Goal: Information Seeking & Learning: Check status

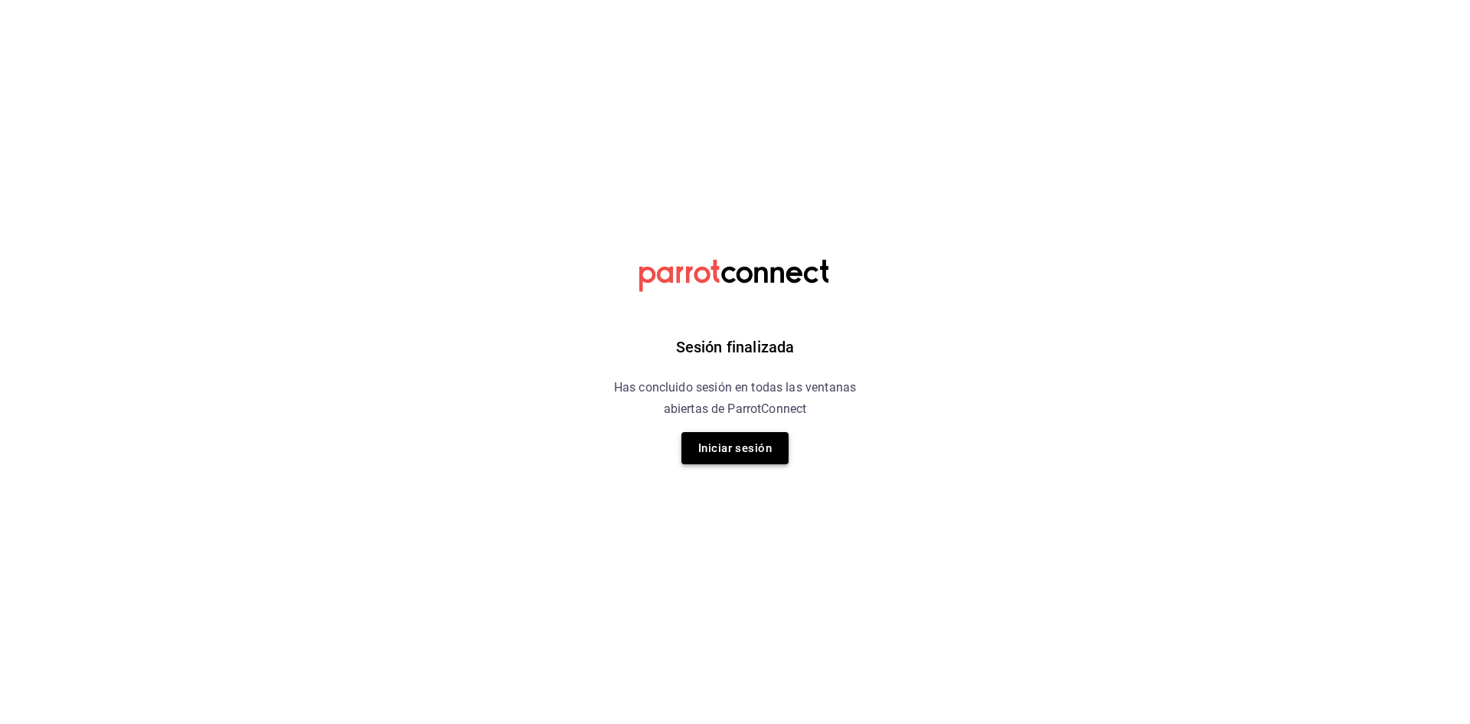
click at [728, 453] on button "Iniciar sesión" at bounding box center [734, 448] width 107 height 32
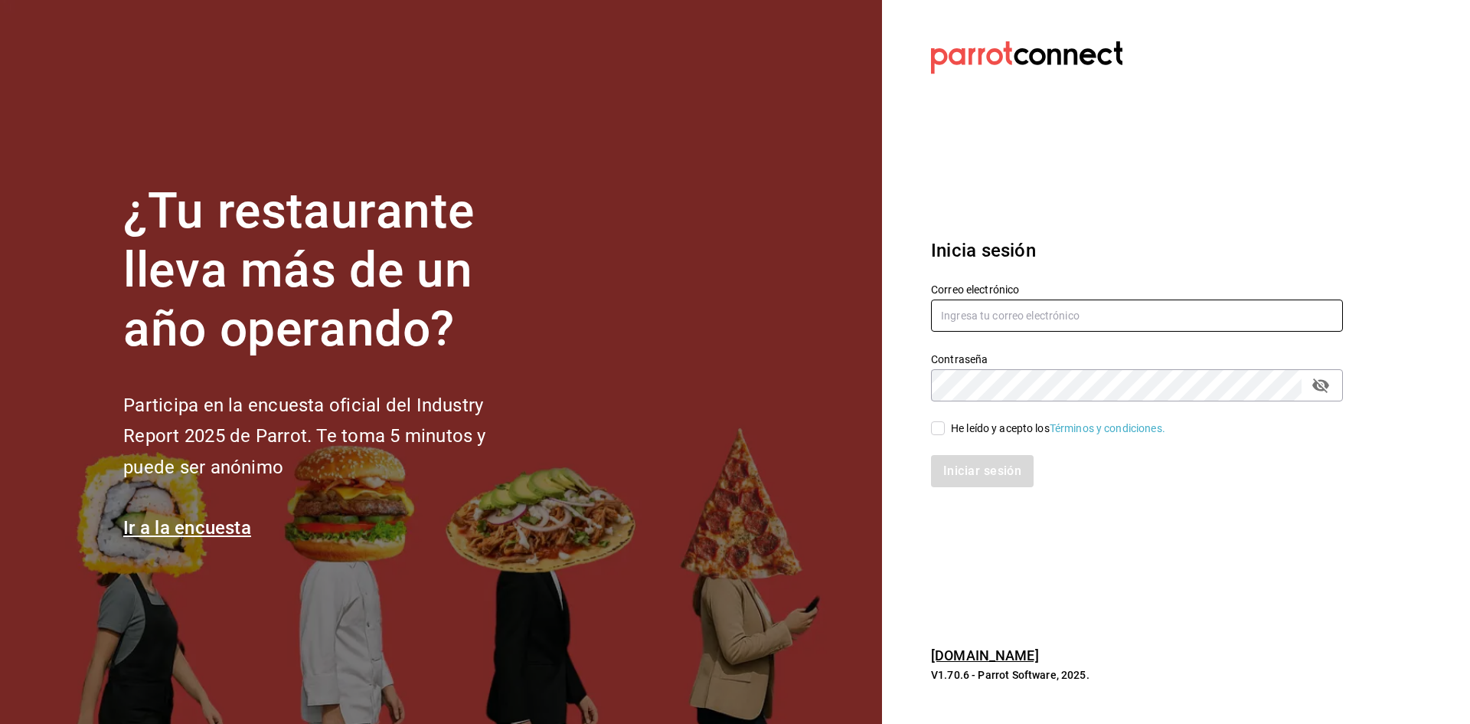
click at [1017, 325] on input "text" at bounding box center [1137, 315] width 412 height 32
type input "administracion@airepaz.com"
click at [938, 430] on input "He leído y acepto los Términos y condiciones." at bounding box center [938, 428] width 14 height 14
checkbox input "true"
click at [984, 467] on button "Iniciar sesión" at bounding box center [983, 471] width 104 height 32
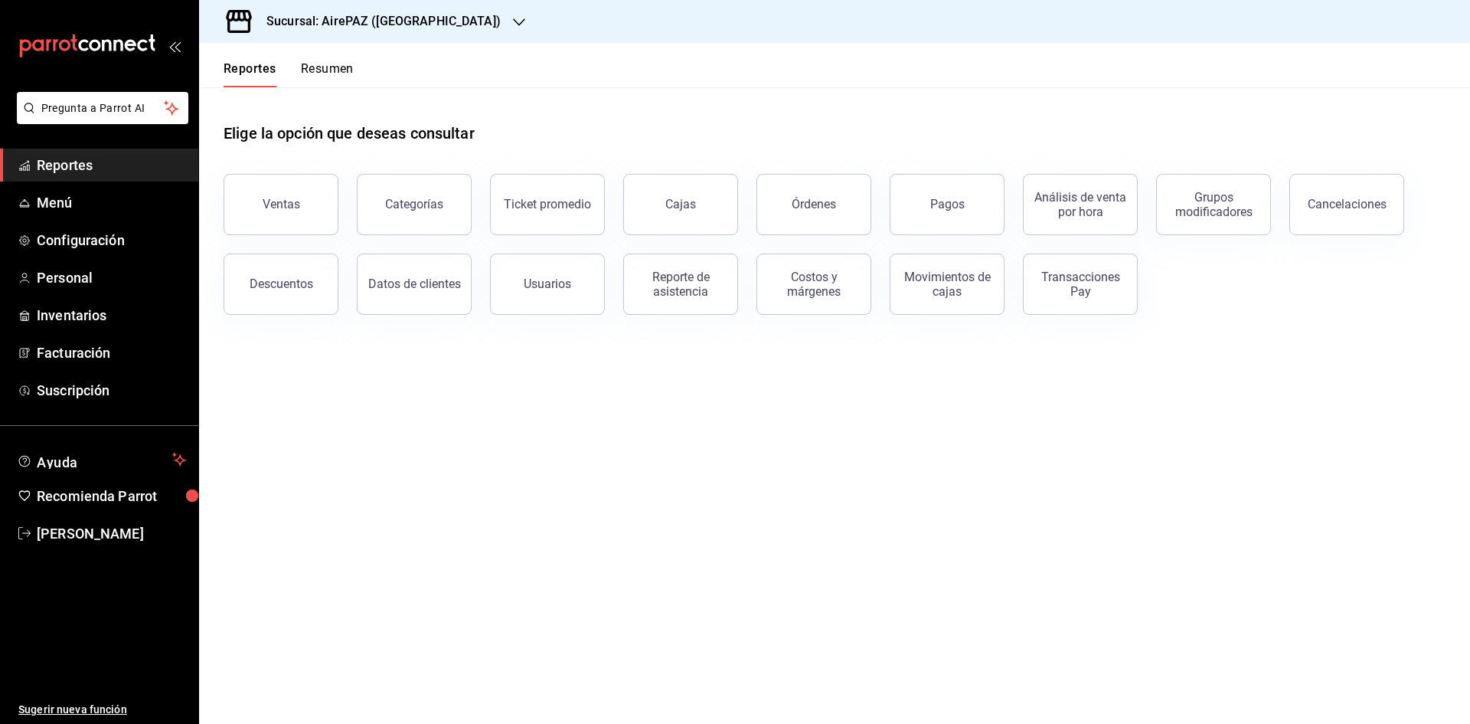
click at [982, 211] on button "Pagos" at bounding box center [947, 204] width 115 height 61
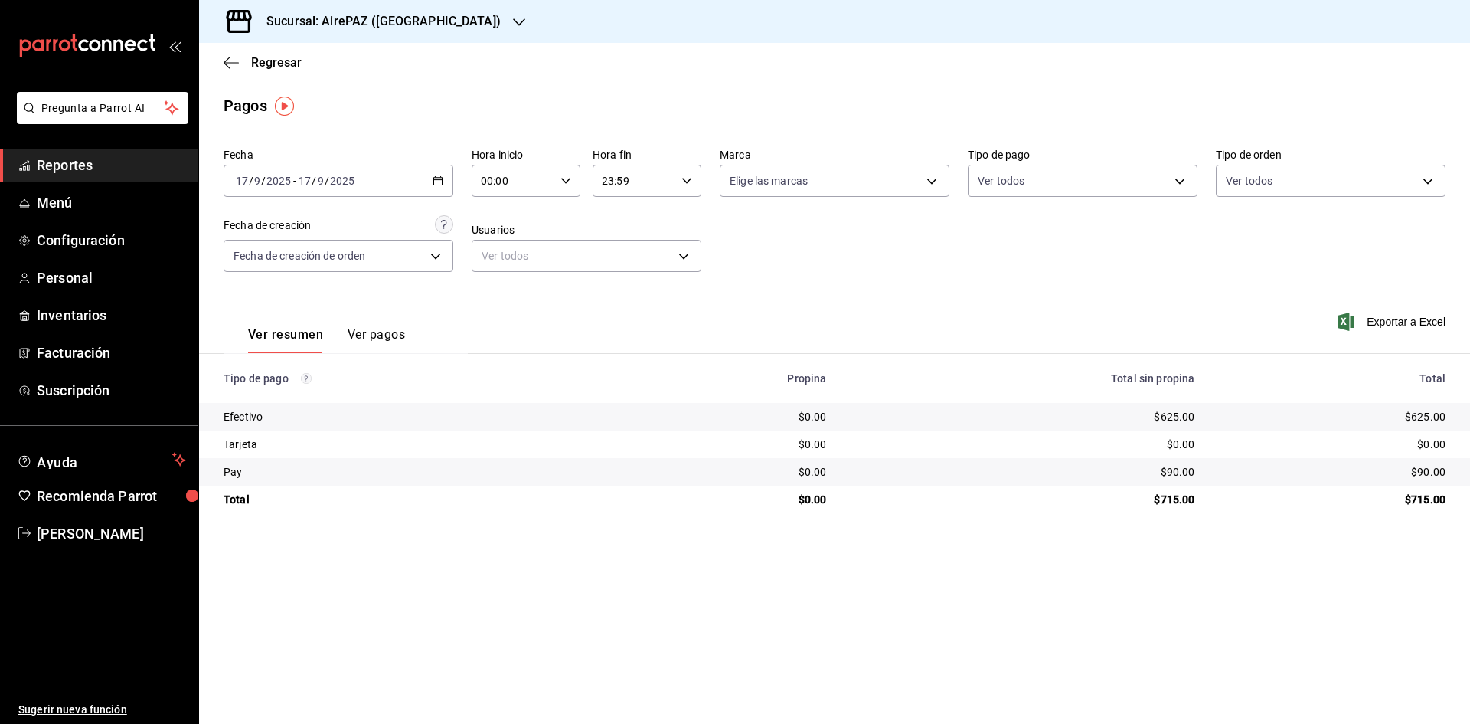
click at [513, 14] on div at bounding box center [519, 22] width 12 height 16
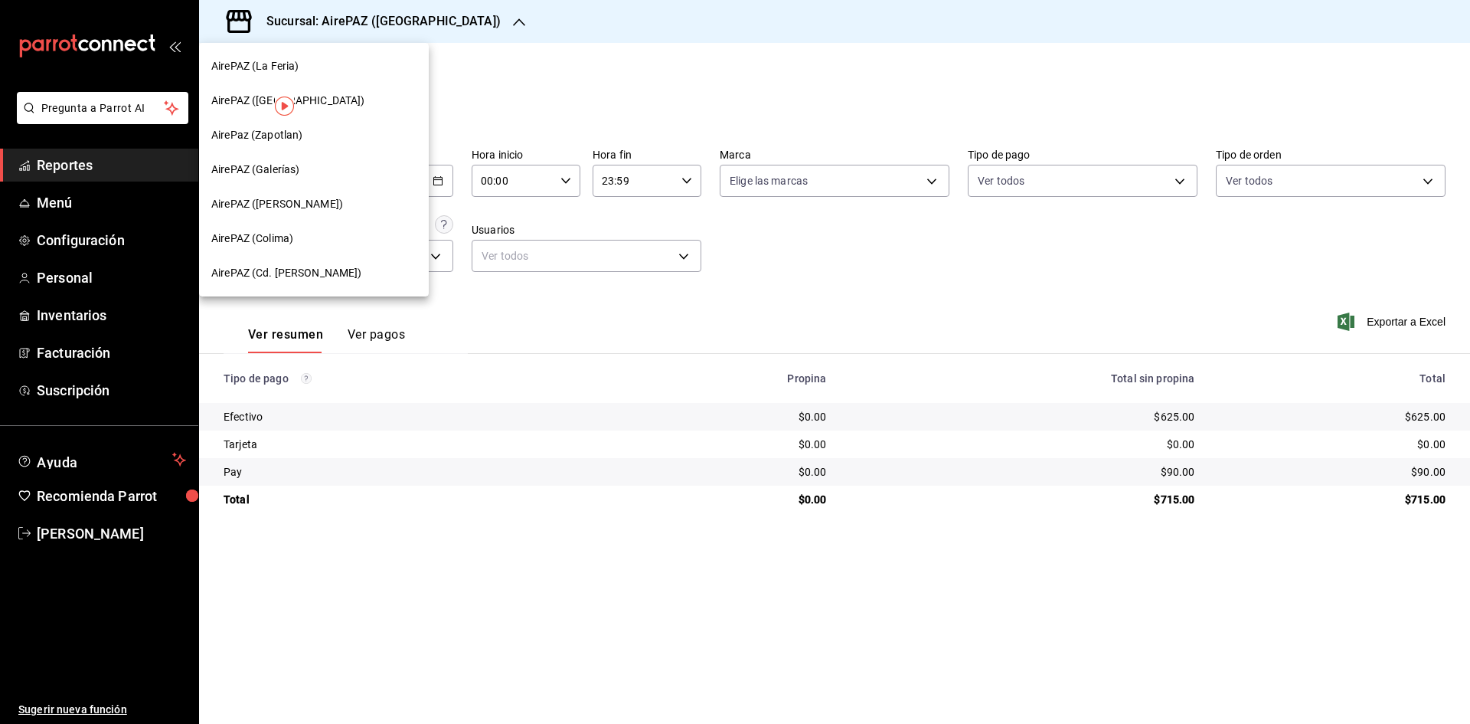
click at [328, 270] on div "AirePAZ (Cd. Guzmán)" at bounding box center [313, 273] width 205 height 16
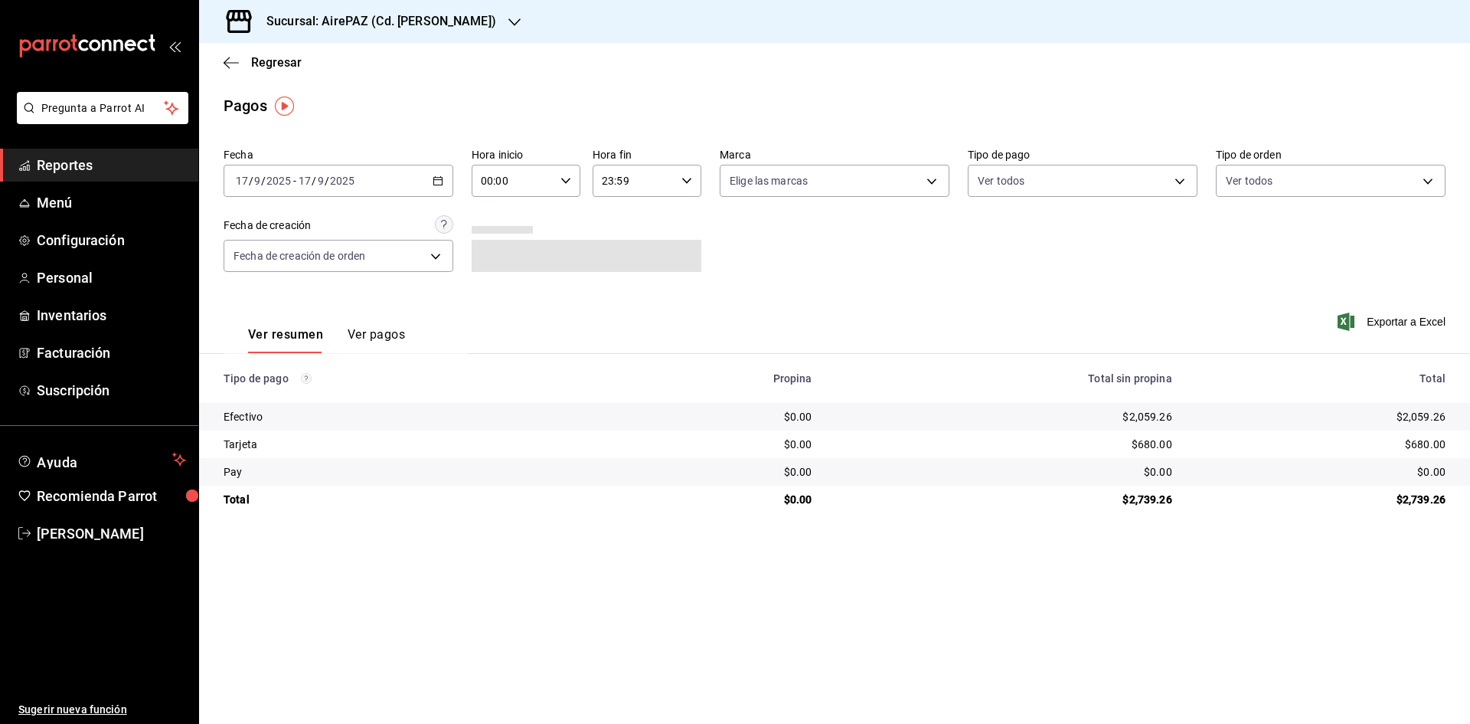
click at [438, 177] on icon "button" at bounding box center [438, 180] width 11 height 11
click at [284, 394] on span "Rango de fechas" at bounding box center [296, 399] width 119 height 16
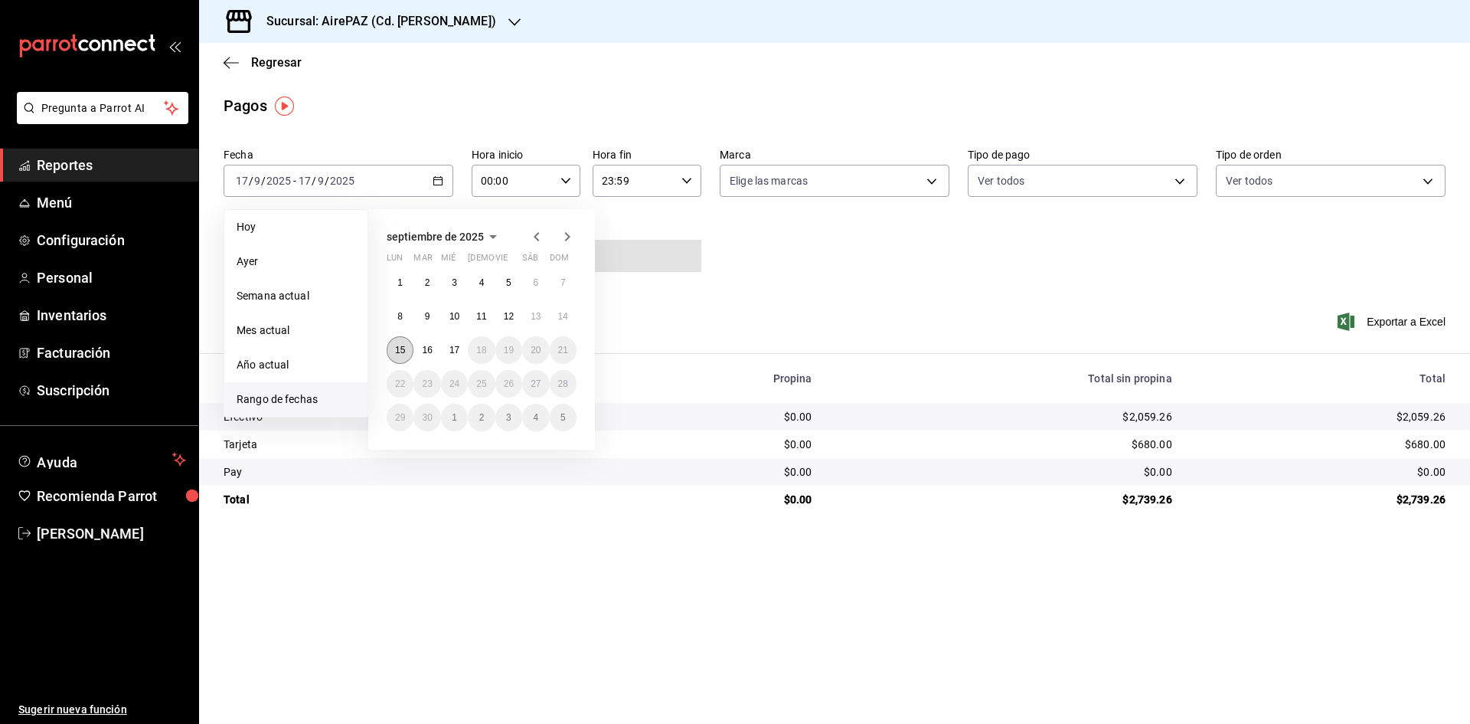
click at [404, 348] on abbr "15" at bounding box center [400, 350] width 10 height 11
click at [405, 348] on abbr "15" at bounding box center [400, 350] width 10 height 11
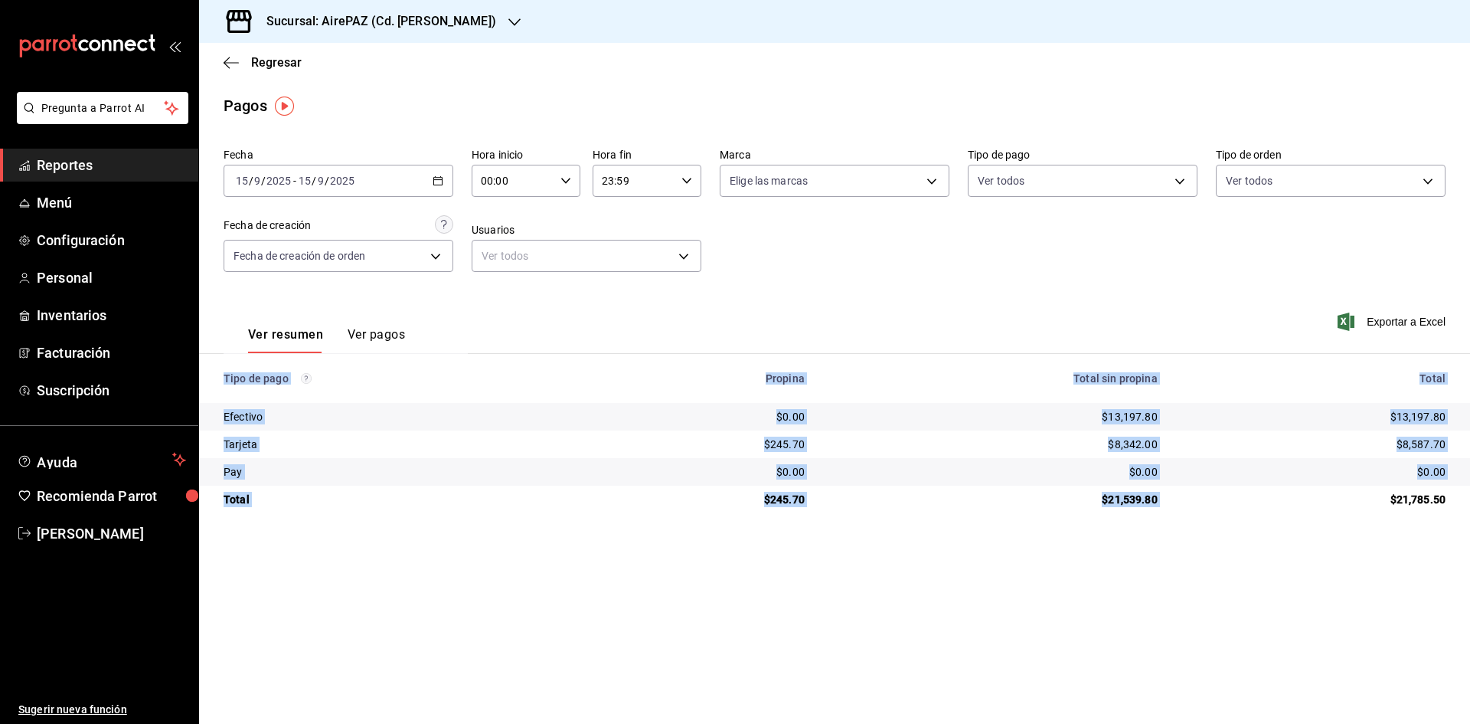
drag, startPoint x: 1385, startPoint y: 496, endPoint x: 1469, endPoint y: 515, distance: 86.2
click at [1469, 515] on main "Regresar Pagos Fecha 2025-09-15 15 / 9 / 2025 - 2025-09-15 15 / 9 / 2025 Hora i…" at bounding box center [834, 383] width 1271 height 681
copy table "Tipo de pago Propina Total sin propina Total Efectivo $0.00 $13,197.80 $13,197.…"
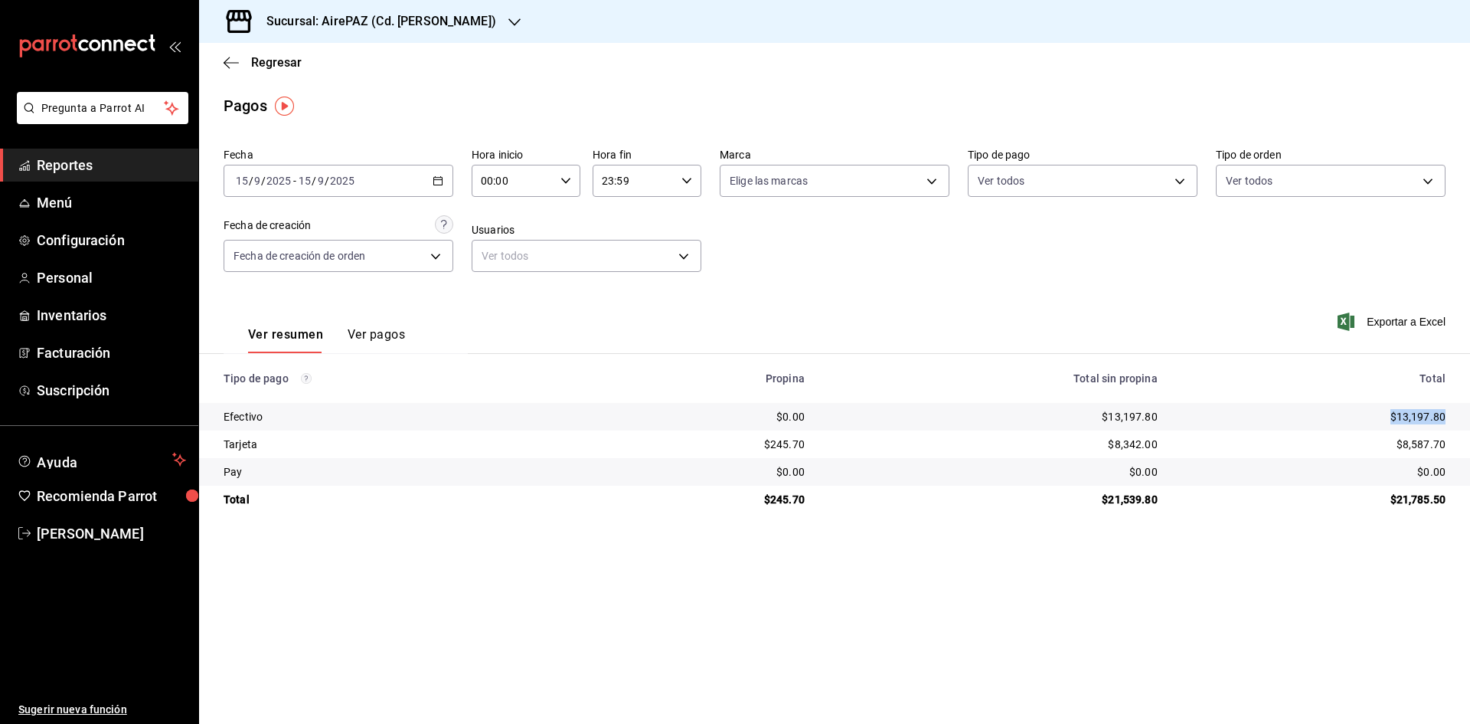
drag, startPoint x: 1391, startPoint y: 413, endPoint x: 1449, endPoint y: 420, distance: 58.6
click at [1449, 420] on td "$13,197.80" at bounding box center [1320, 417] width 300 height 28
copy div "$13,197.80"
drag, startPoint x: 1390, startPoint y: 441, endPoint x: 1459, endPoint y: 449, distance: 70.1
click at [1459, 449] on td "$8,587.70" at bounding box center [1320, 444] width 300 height 28
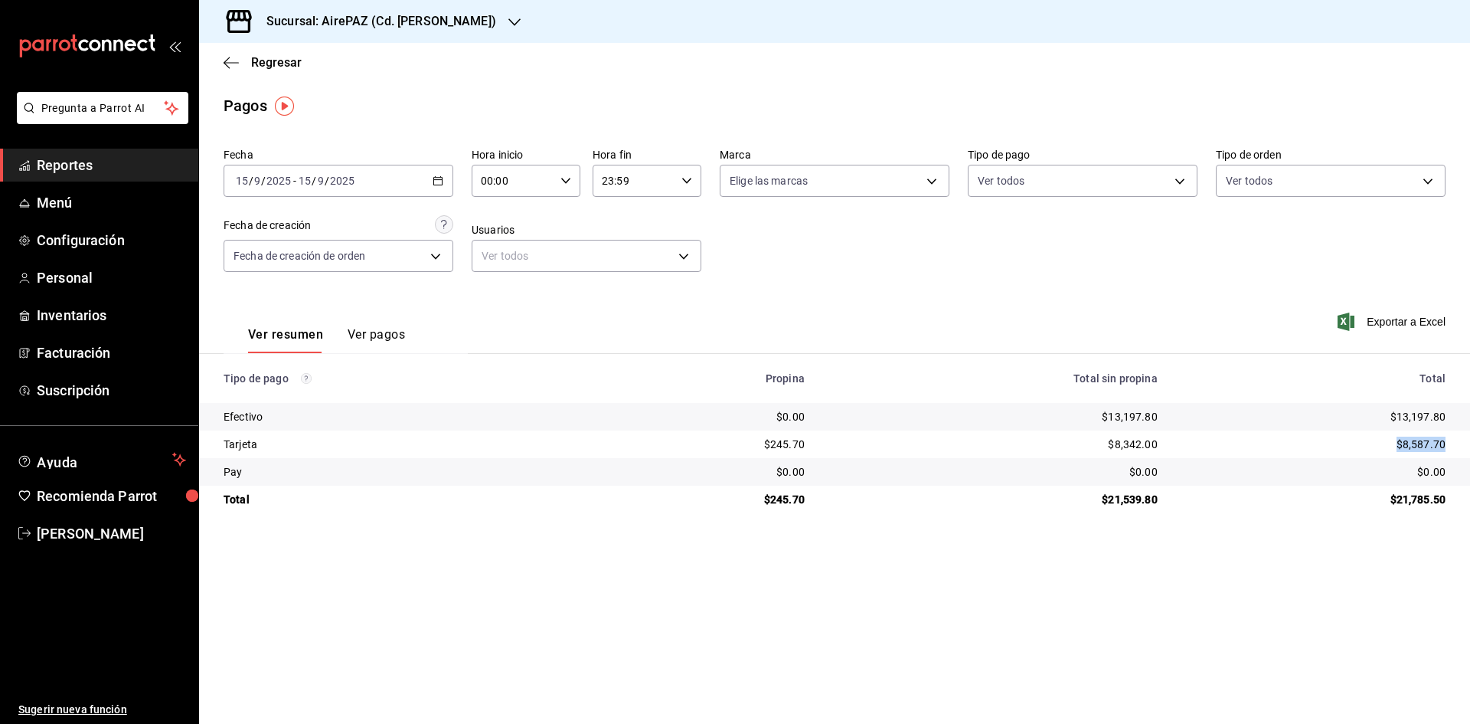
copy div "$8,587.70"
click at [437, 178] on icon "button" at bounding box center [438, 180] width 11 height 11
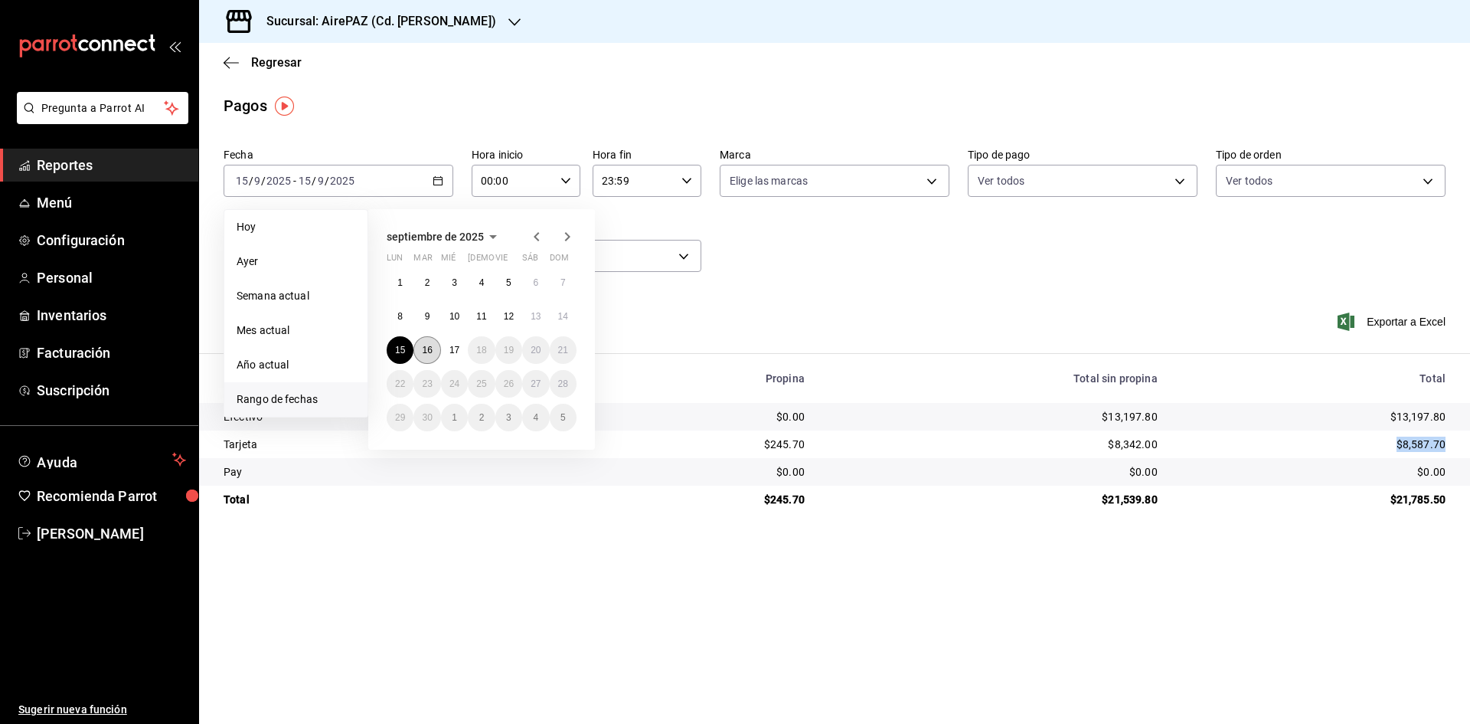
click at [427, 351] on abbr "16" at bounding box center [427, 350] width 10 height 11
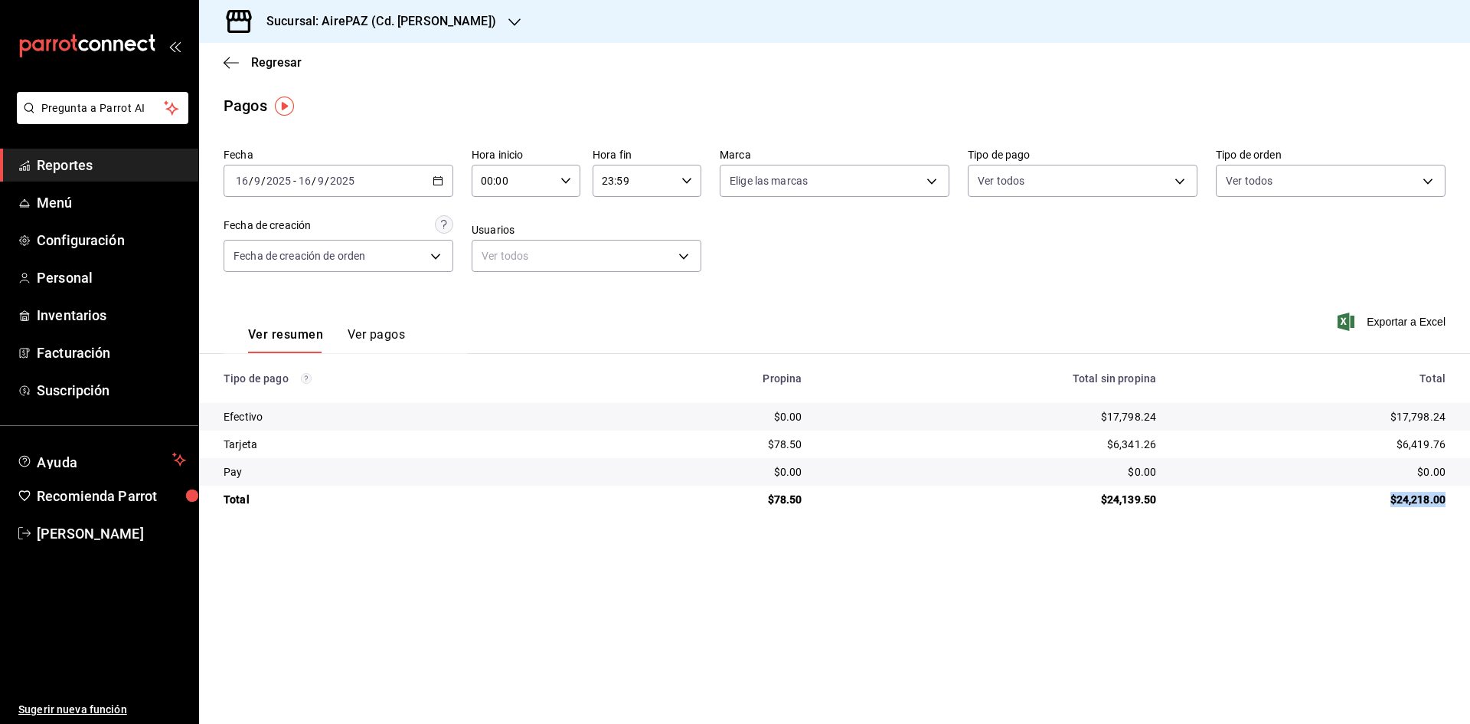
drag, startPoint x: 1381, startPoint y: 498, endPoint x: 1458, endPoint y: 503, distance: 77.5
click at [1458, 503] on td "$24,218.00" at bounding box center [1319, 499] width 302 height 28
copy div "$24,218.00"
drag, startPoint x: 1391, startPoint y: 410, endPoint x: 1449, endPoint y: 425, distance: 59.4
click at [1456, 432] on tbody "Efectivo $0.00 $17,798.24 $17,798.24 Tarjeta $78.50 $6,341.26 $6,419.76 Pay $0.…" at bounding box center [834, 458] width 1271 height 110
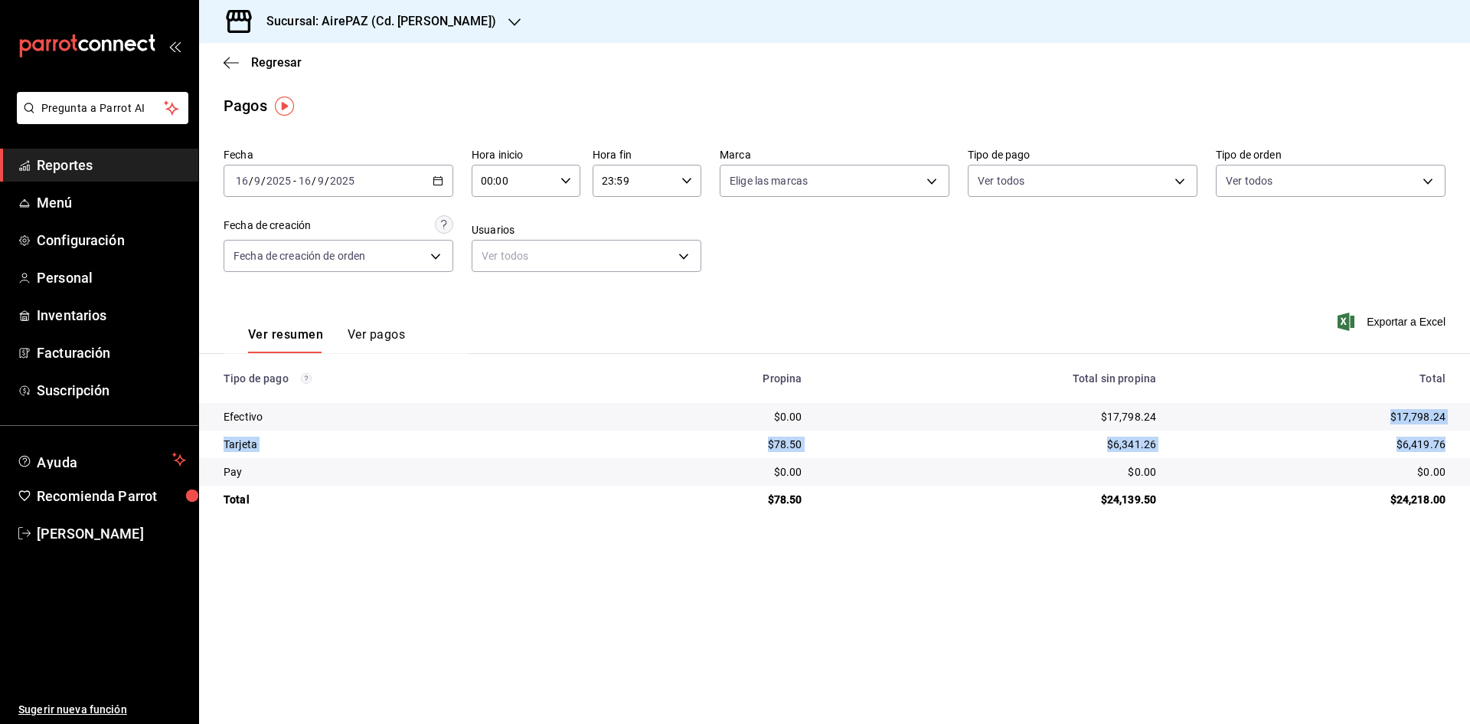
click at [1390, 438] on div "$6,419.76" at bounding box center [1313, 443] width 265 height 15
click at [1381, 414] on div "$17,798.24" at bounding box center [1313, 416] width 265 height 15
drag, startPoint x: 1387, startPoint y: 413, endPoint x: 1456, endPoint y: 416, distance: 69.0
click at [1456, 416] on td "$17,798.24" at bounding box center [1319, 417] width 302 height 28
copy div "$17,798.24"
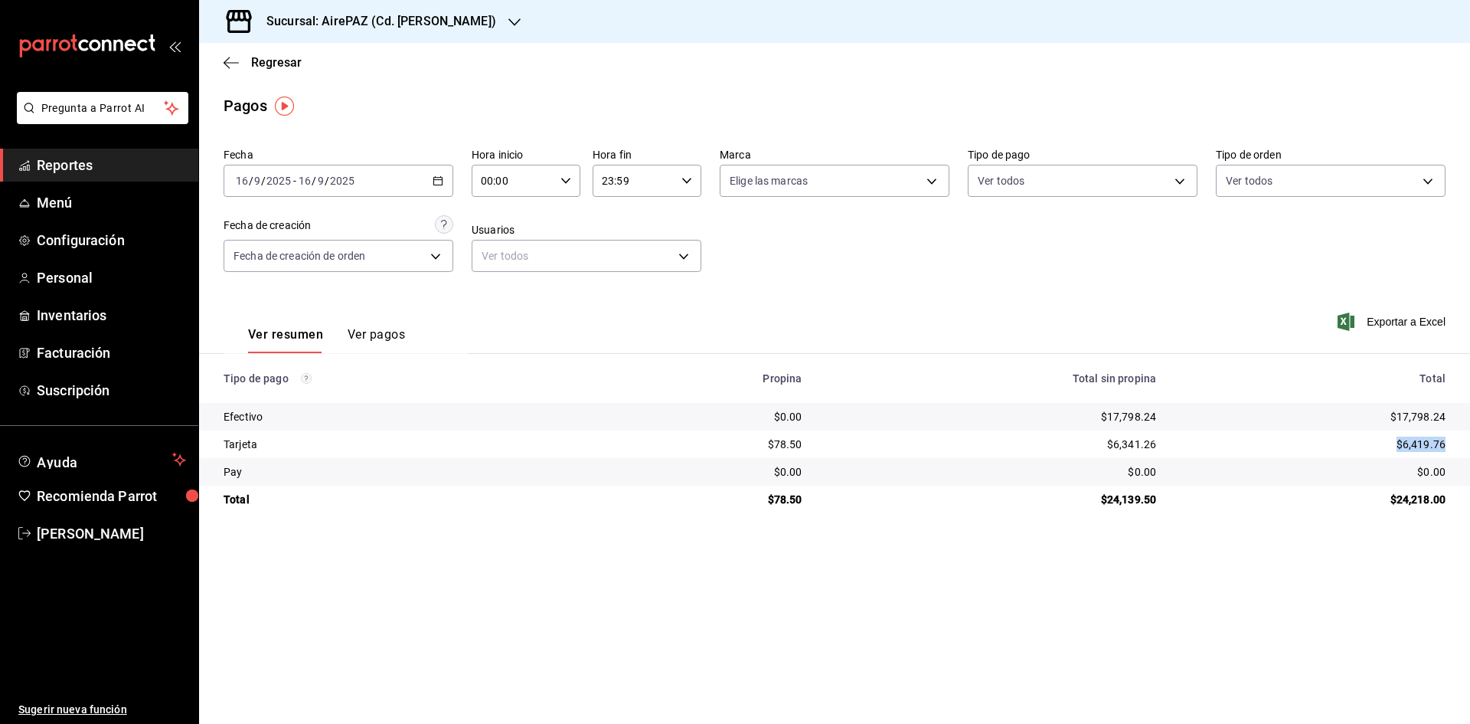
drag, startPoint x: 1398, startPoint y: 442, endPoint x: 1456, endPoint y: 446, distance: 58.4
click at [1456, 446] on td "$6,419.76" at bounding box center [1319, 444] width 302 height 28
copy div "$6,419.76"
click at [508, 23] on icon "button" at bounding box center [514, 22] width 12 height 12
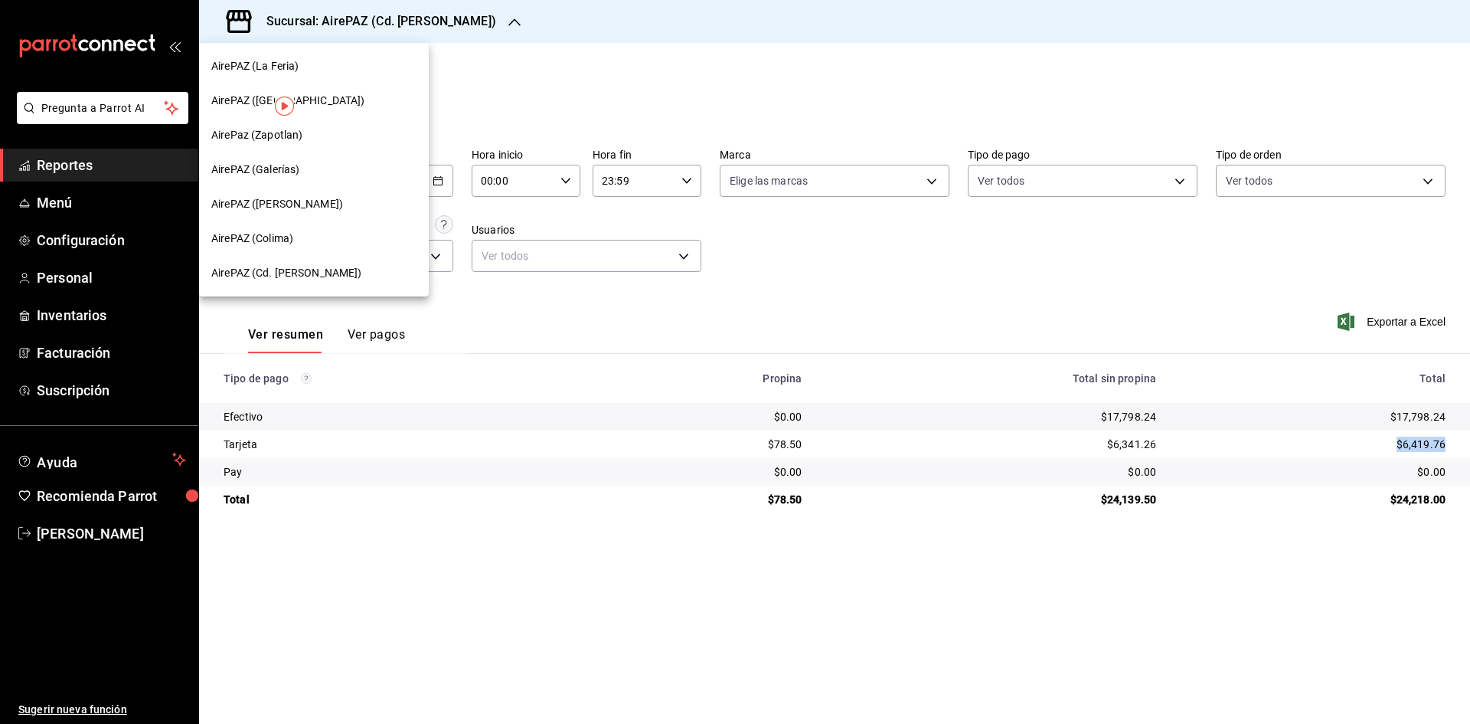
click at [260, 138] on span "AirePaz (Zapotlan)" at bounding box center [256, 135] width 91 height 16
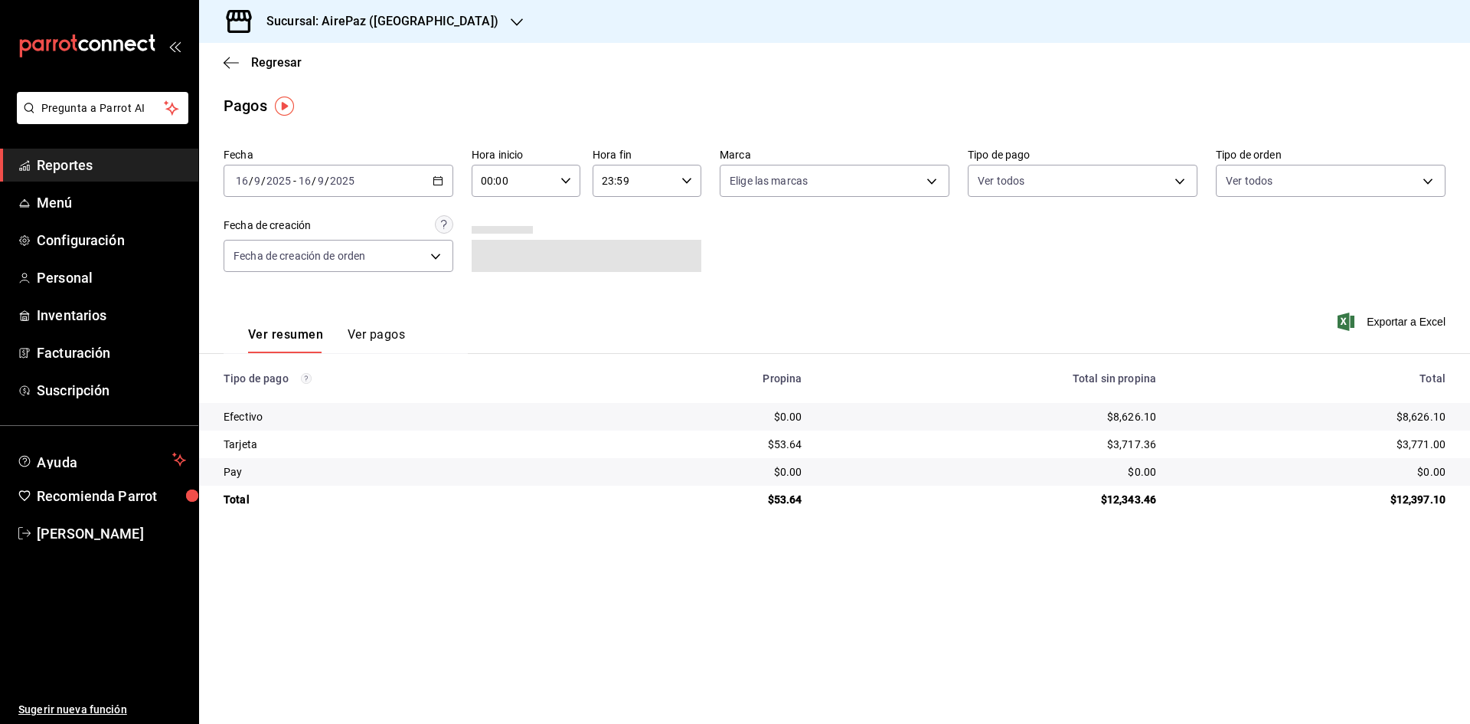
click at [440, 172] on div "2025-09-16 16 / 9 / 2025 - 2025-09-16 16 / 9 / 2025" at bounding box center [339, 181] width 230 height 32
click at [282, 389] on li "Rango de fechas" at bounding box center [295, 399] width 143 height 34
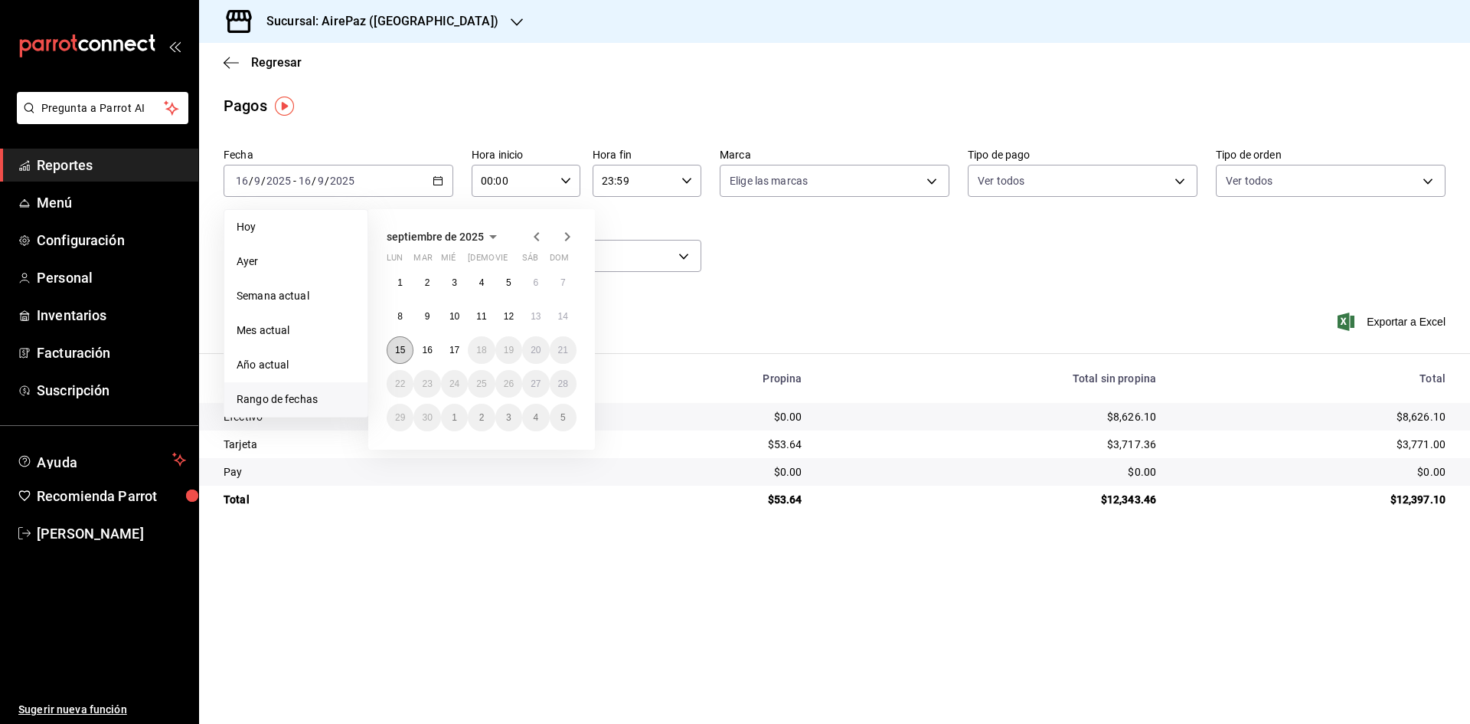
click at [396, 348] on abbr "15" at bounding box center [400, 350] width 10 height 11
click at [397, 348] on abbr "15" at bounding box center [400, 350] width 10 height 11
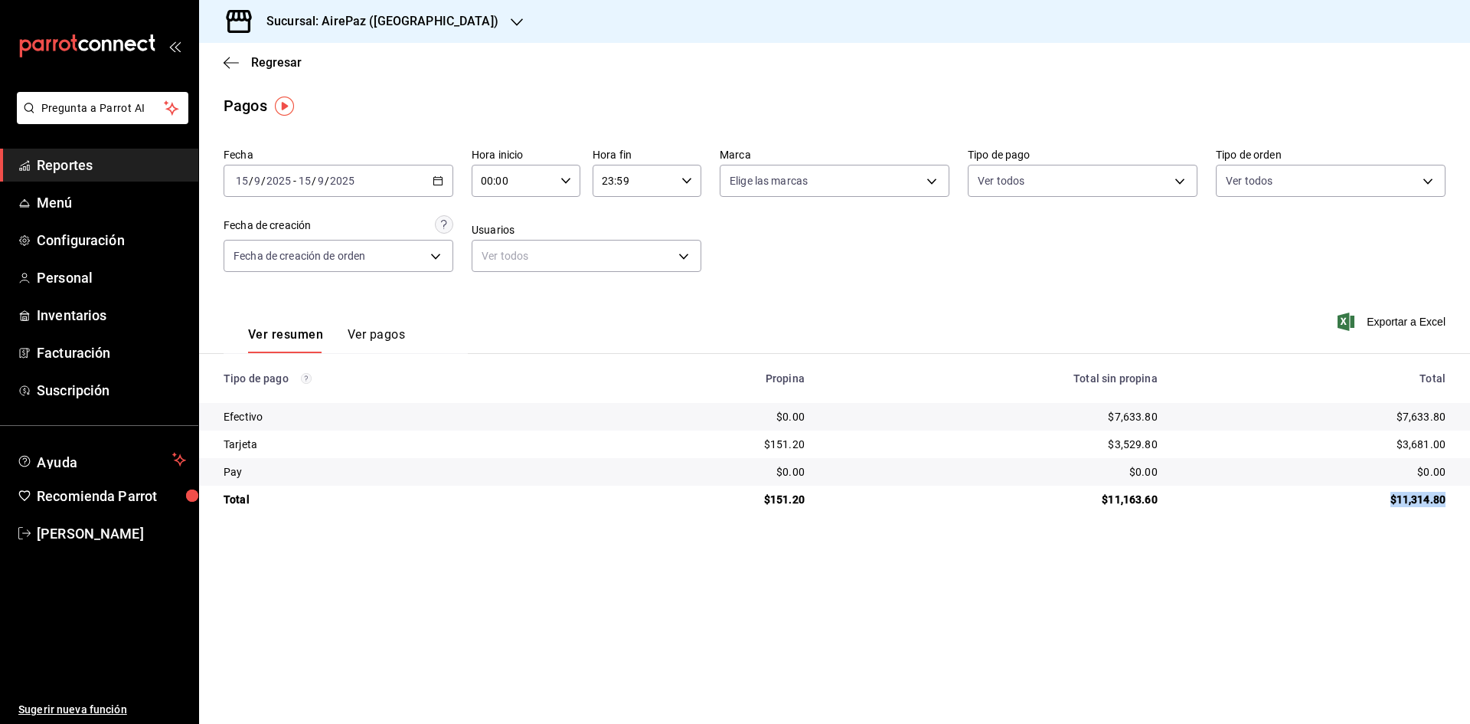
drag, startPoint x: 1390, startPoint y: 498, endPoint x: 1469, endPoint y: 498, distance: 79.6
click at [1456, 495] on td "$11,314.80" at bounding box center [1320, 499] width 300 height 28
copy div "$11,314.80"
drag, startPoint x: 1399, startPoint y: 412, endPoint x: 1456, endPoint y: 426, distance: 59.2
click at [1456, 426] on td "$7,633.80" at bounding box center [1320, 417] width 300 height 28
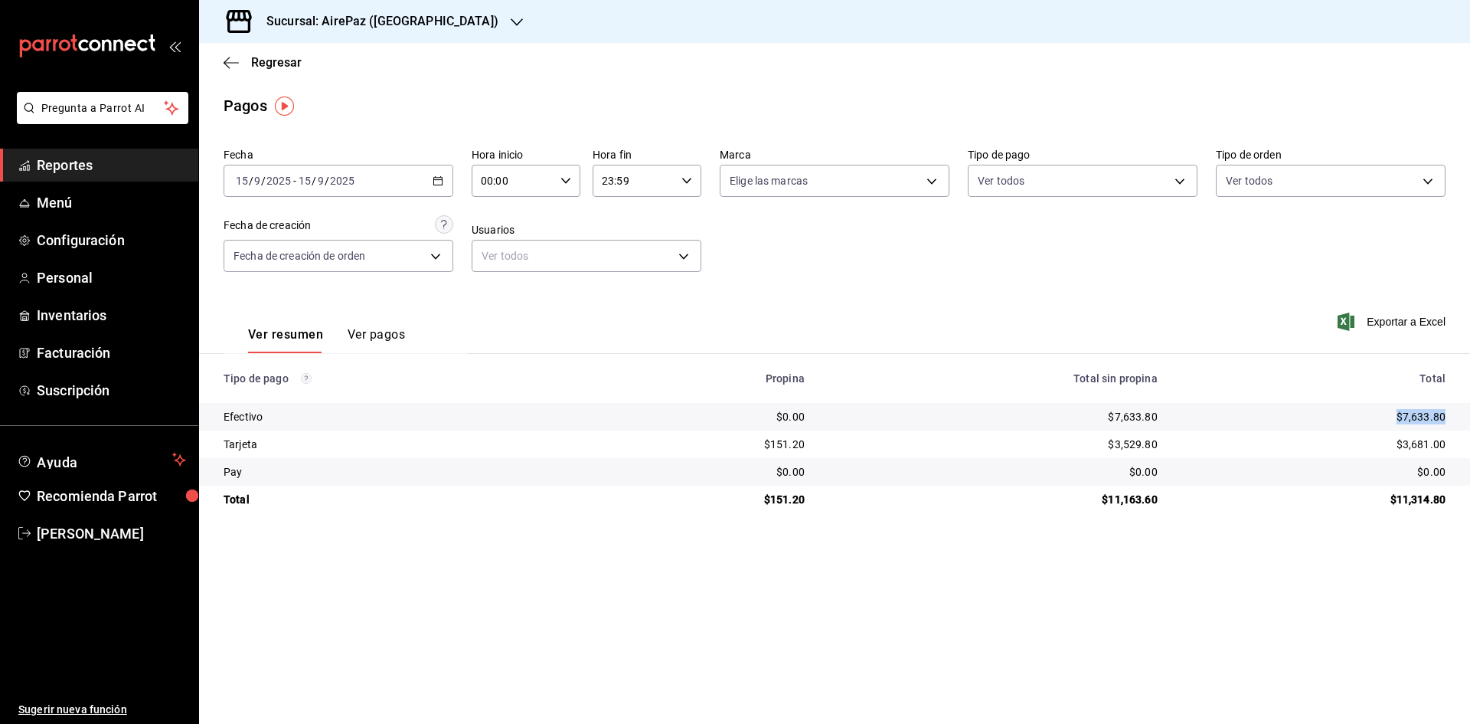
copy div "$7,633.80"
drag, startPoint x: 1397, startPoint y: 436, endPoint x: 1459, endPoint y: 439, distance: 61.3
click at [1459, 439] on td "$3,681.00" at bounding box center [1320, 444] width 300 height 28
copy div "$3,681.00"
click at [440, 181] on icon "button" at bounding box center [438, 180] width 11 height 11
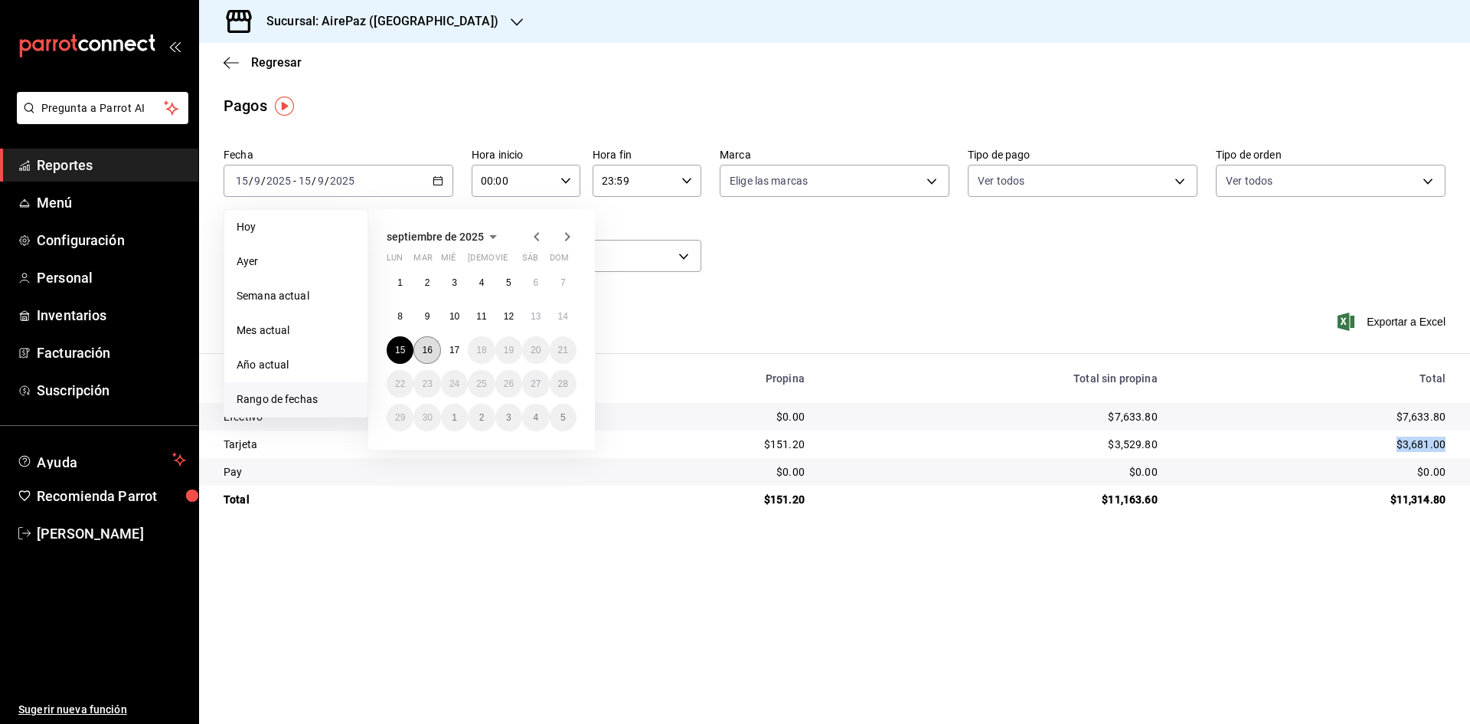
click at [433, 342] on button "16" at bounding box center [426, 350] width 27 height 28
click at [433, 341] on button "16" at bounding box center [426, 350] width 27 height 28
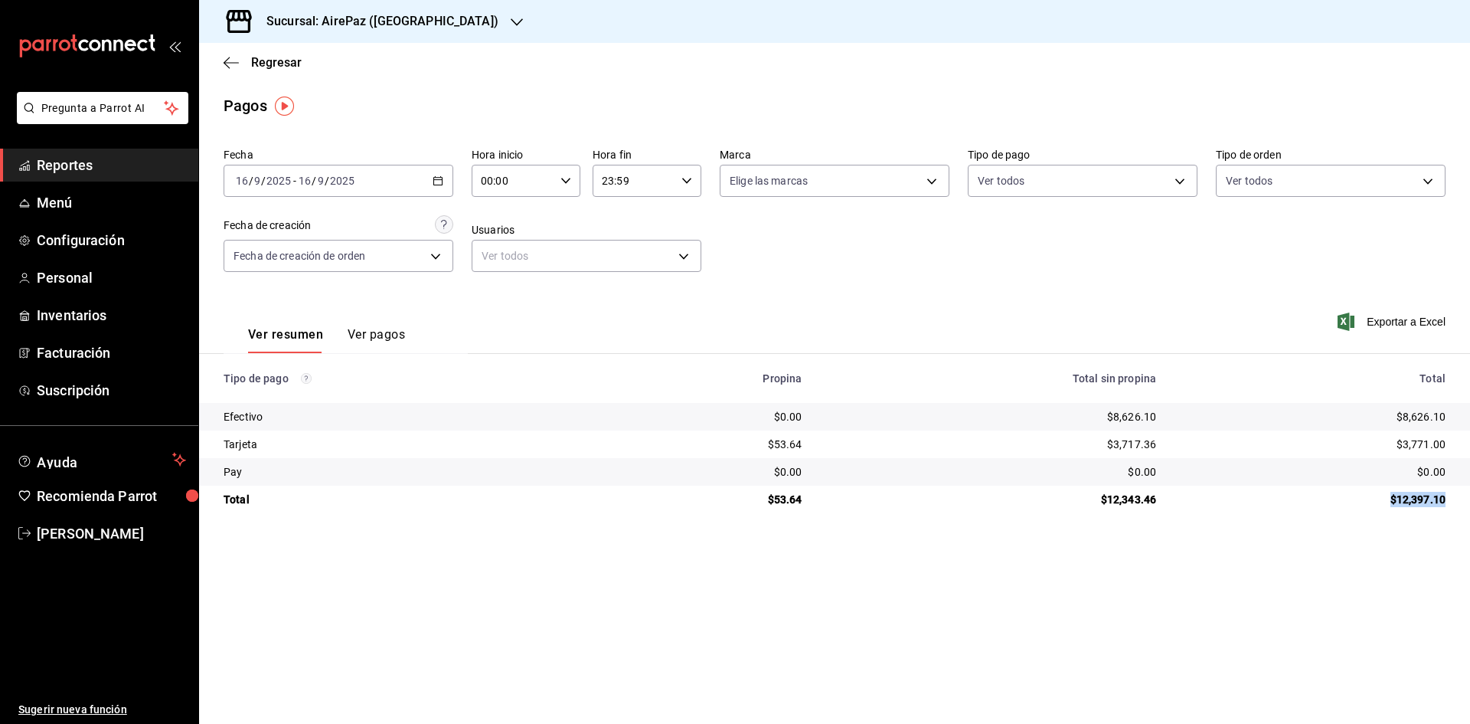
drag, startPoint x: 1387, startPoint y: 499, endPoint x: 1469, endPoint y: 506, distance: 83.0
click at [1469, 506] on td "$12,397.10" at bounding box center [1319, 499] width 302 height 28
copy div "$12,397.10"
drag, startPoint x: 1396, startPoint y: 408, endPoint x: 1467, endPoint y: 430, distance: 74.6
click at [1467, 430] on td "$8,626.10" at bounding box center [1319, 417] width 302 height 28
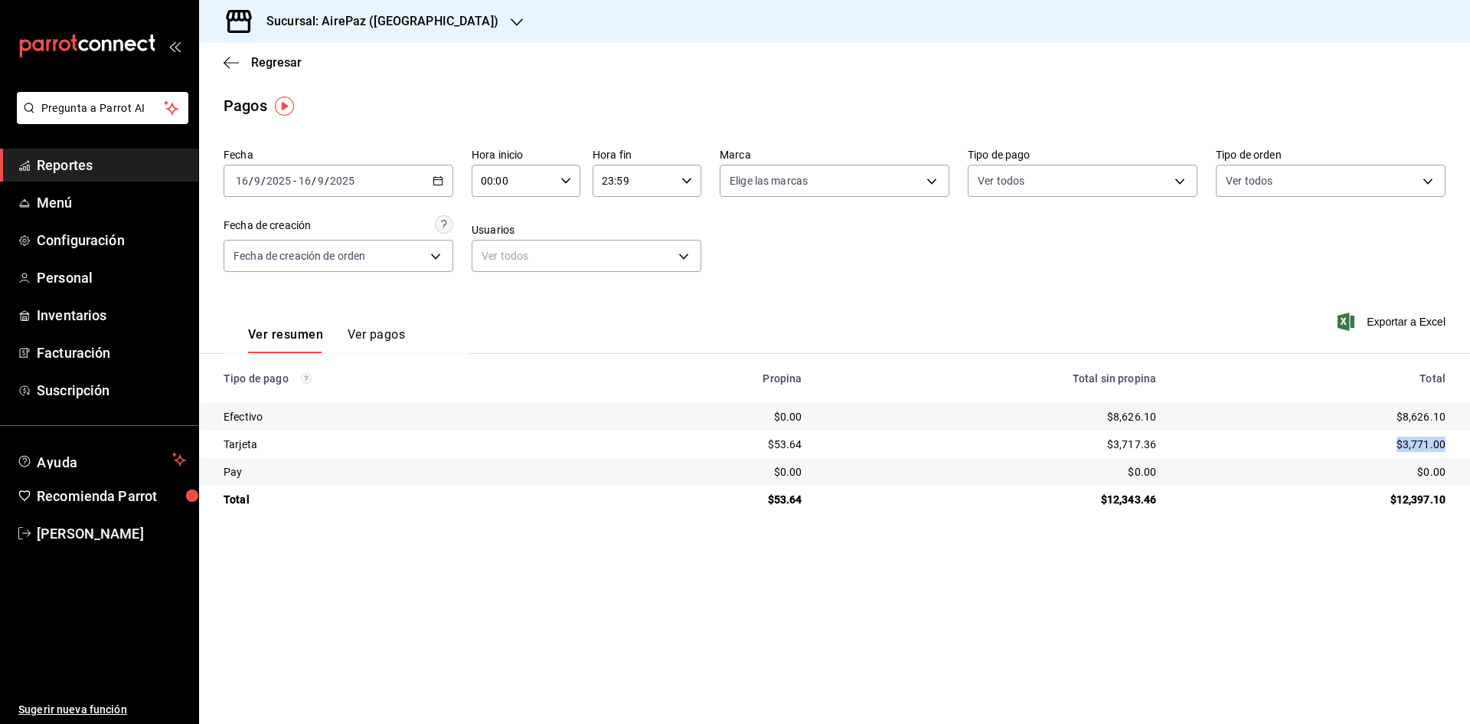
drag, startPoint x: 1387, startPoint y: 437, endPoint x: 1459, endPoint y: 455, distance: 74.1
click at [1459, 455] on td "$3,771.00" at bounding box center [1319, 444] width 302 height 28
click at [511, 20] on icon "button" at bounding box center [517, 22] width 12 height 12
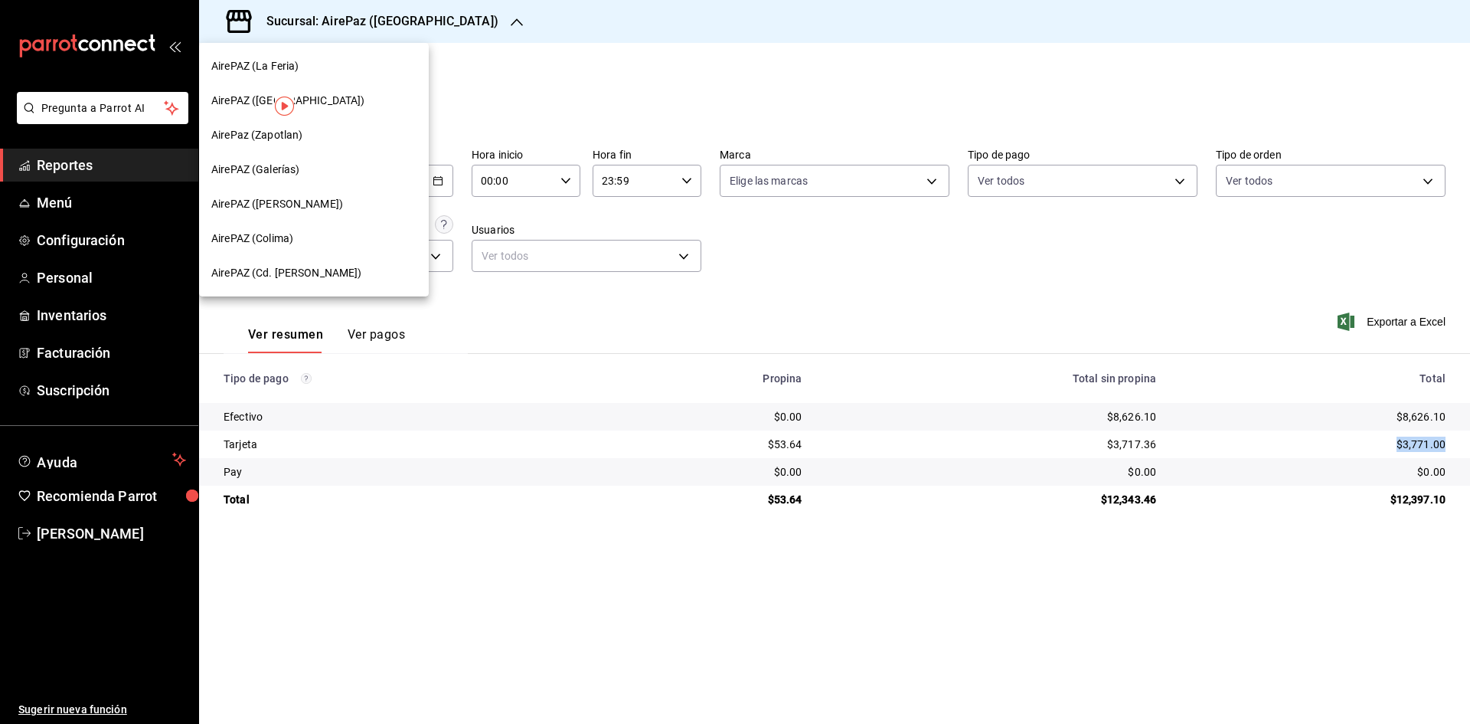
click at [257, 62] on span "AirePAZ (La Feria)" at bounding box center [254, 66] width 87 height 16
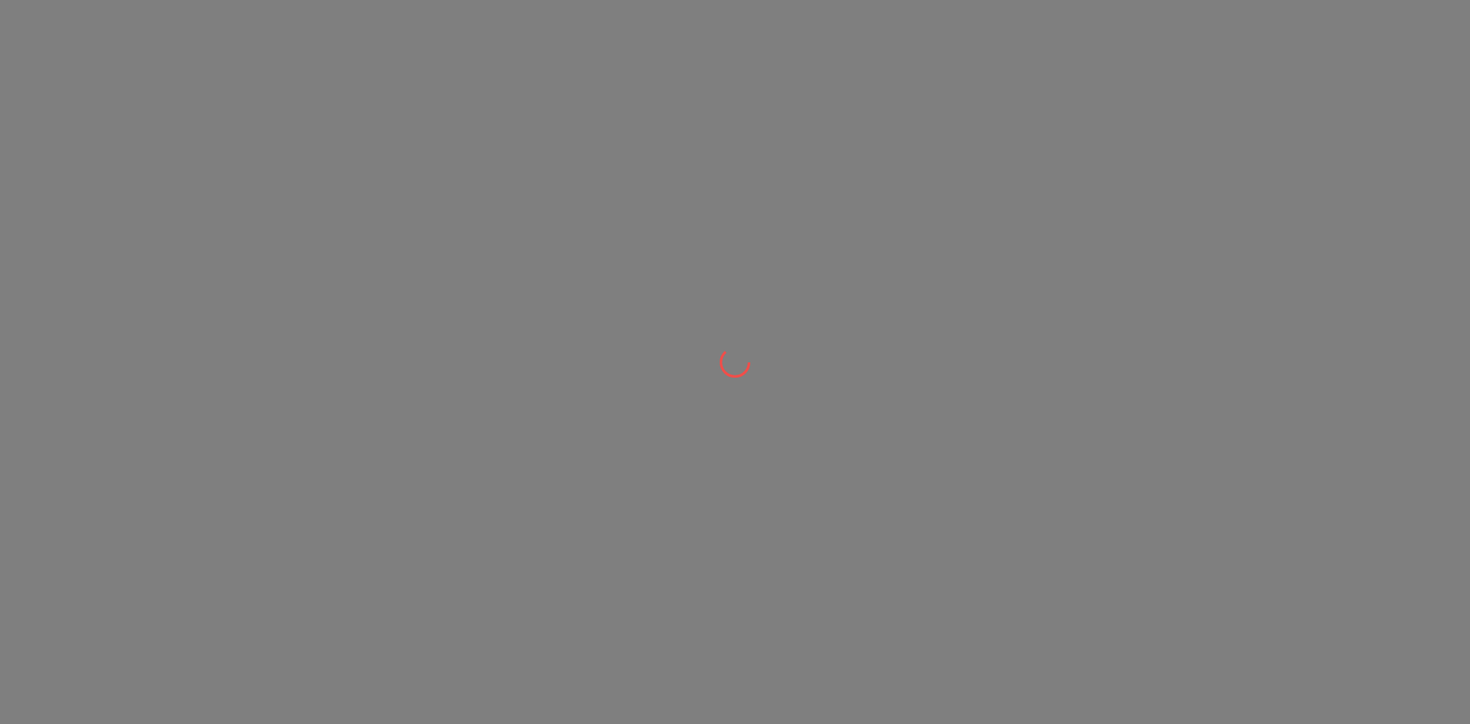
click at [257, 62] on div at bounding box center [735, 362] width 1470 height 724
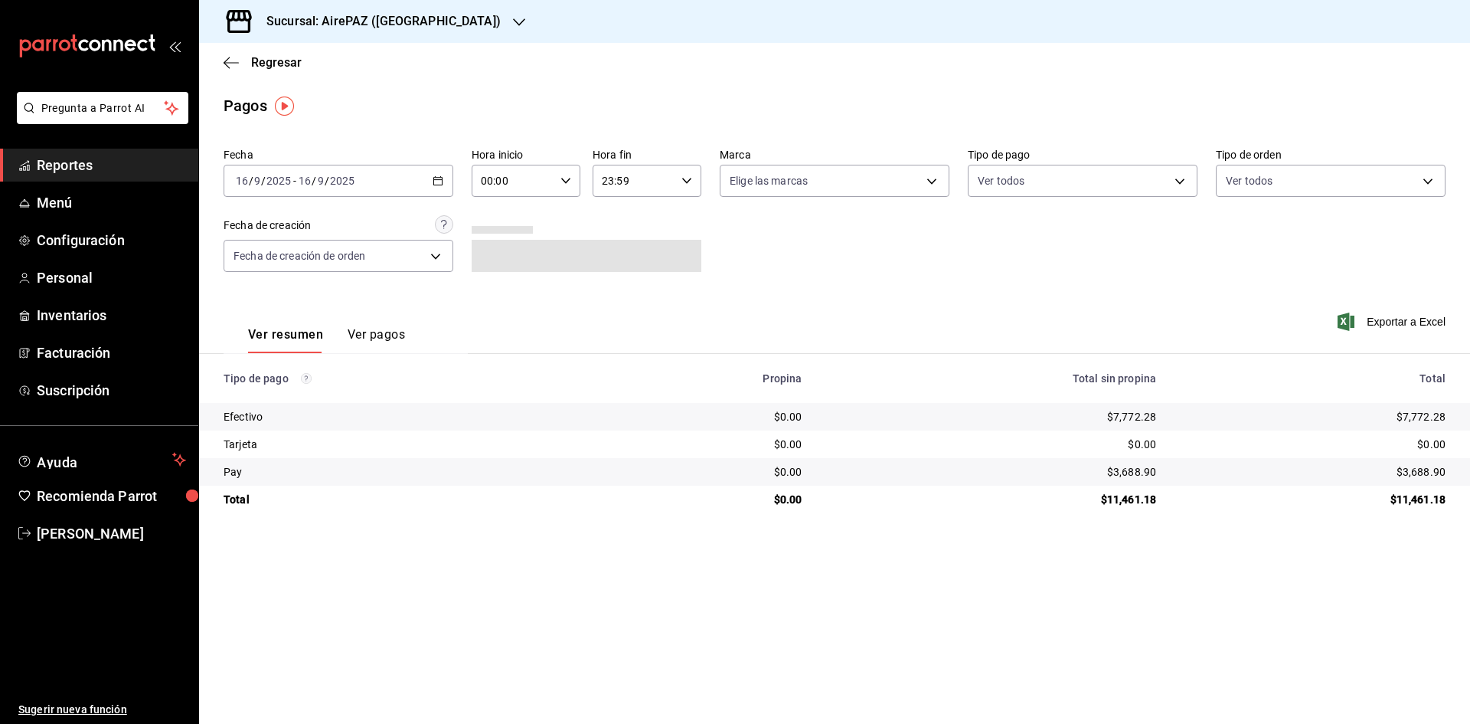
click at [436, 178] on icon "button" at bounding box center [438, 180] width 11 height 11
click at [315, 397] on span "Rango de fechas" at bounding box center [296, 399] width 119 height 16
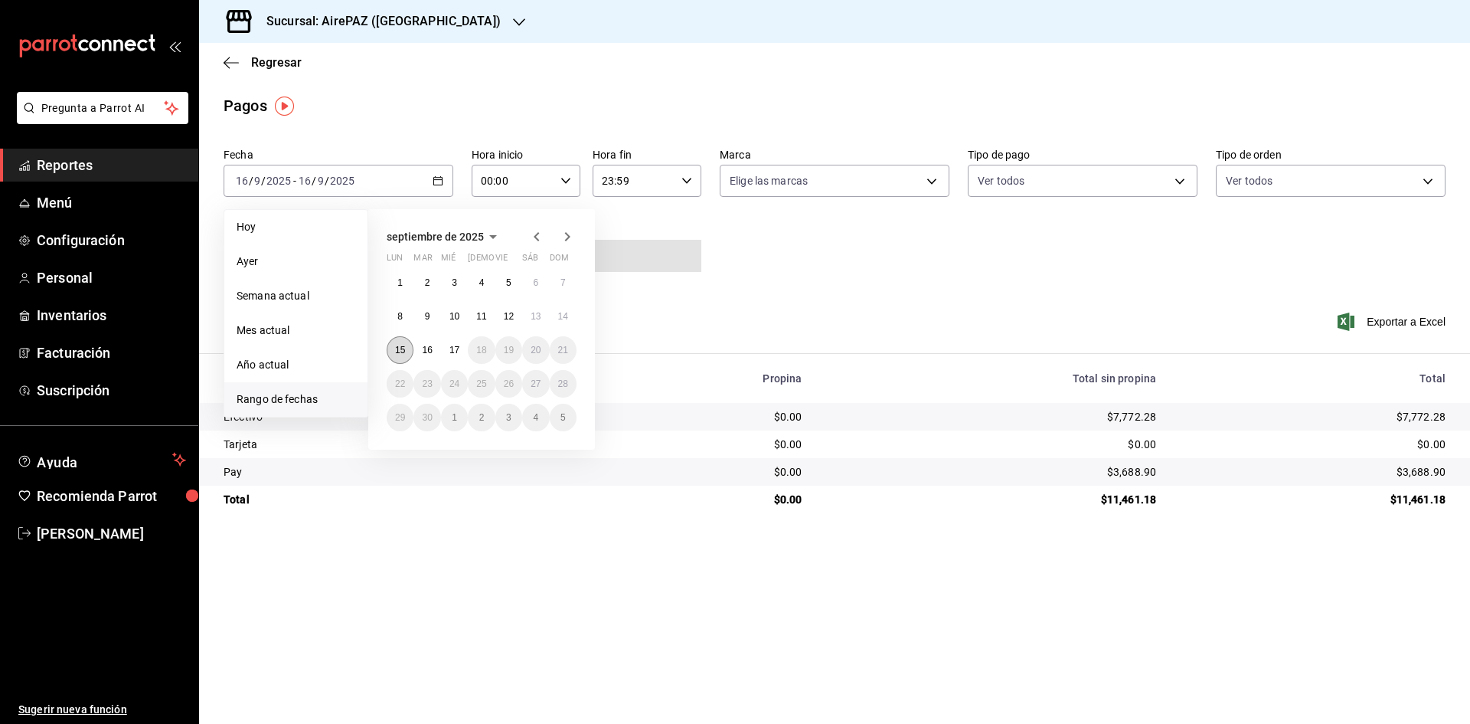
click at [405, 358] on button "15" at bounding box center [400, 350] width 27 height 28
click at [406, 358] on button "15" at bounding box center [400, 350] width 27 height 28
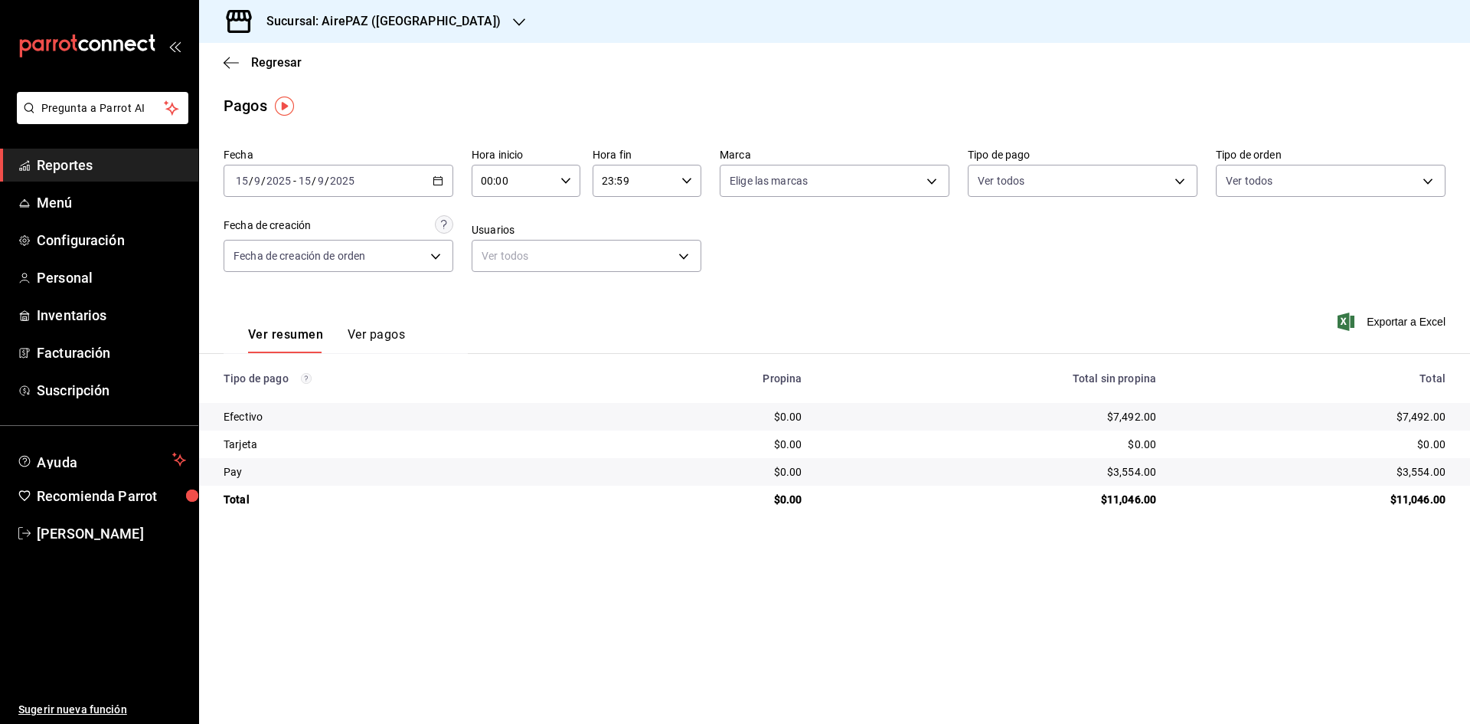
click at [1372, 565] on main "Regresar Pagos Fecha 2025-09-15 15 / 9 / 2025 - 2025-09-15 15 / 9 / 2025 Hora i…" at bounding box center [834, 383] width 1271 height 681
drag, startPoint x: 1383, startPoint y: 497, endPoint x: 1446, endPoint y: 498, distance: 62.8
click at [1446, 498] on td "$11,046.00" at bounding box center [1319, 499] width 302 height 28
drag, startPoint x: 1393, startPoint y: 413, endPoint x: 1467, endPoint y: 416, distance: 74.3
click at [1467, 416] on td "$7,492.00" at bounding box center [1319, 417] width 302 height 28
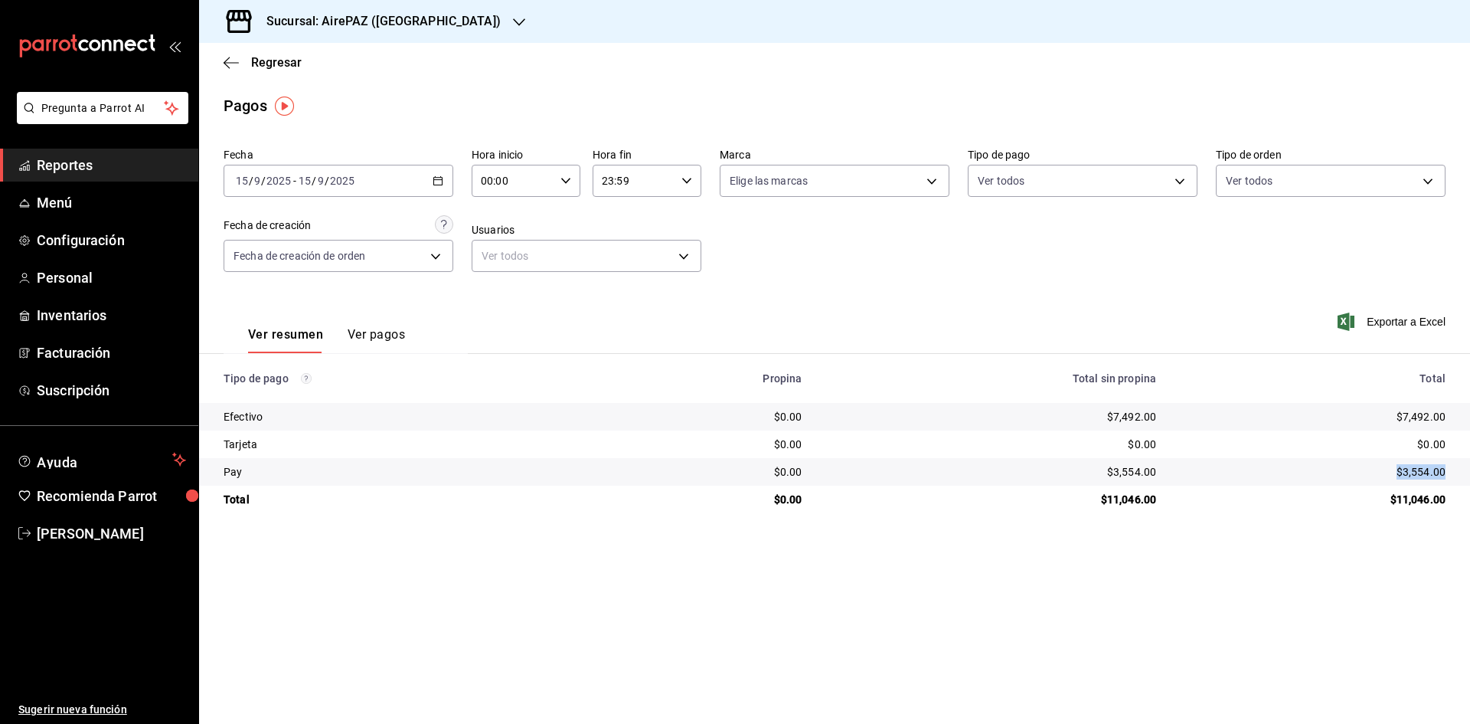
drag, startPoint x: 1396, startPoint y: 470, endPoint x: 1446, endPoint y: 473, distance: 50.6
click at [1446, 473] on td "$3,554.00" at bounding box center [1319, 472] width 302 height 28
click at [418, 172] on div "2025-09-15 15 / 9 / 2025 - 2025-09-15 15 / 9 / 2025" at bounding box center [339, 181] width 230 height 32
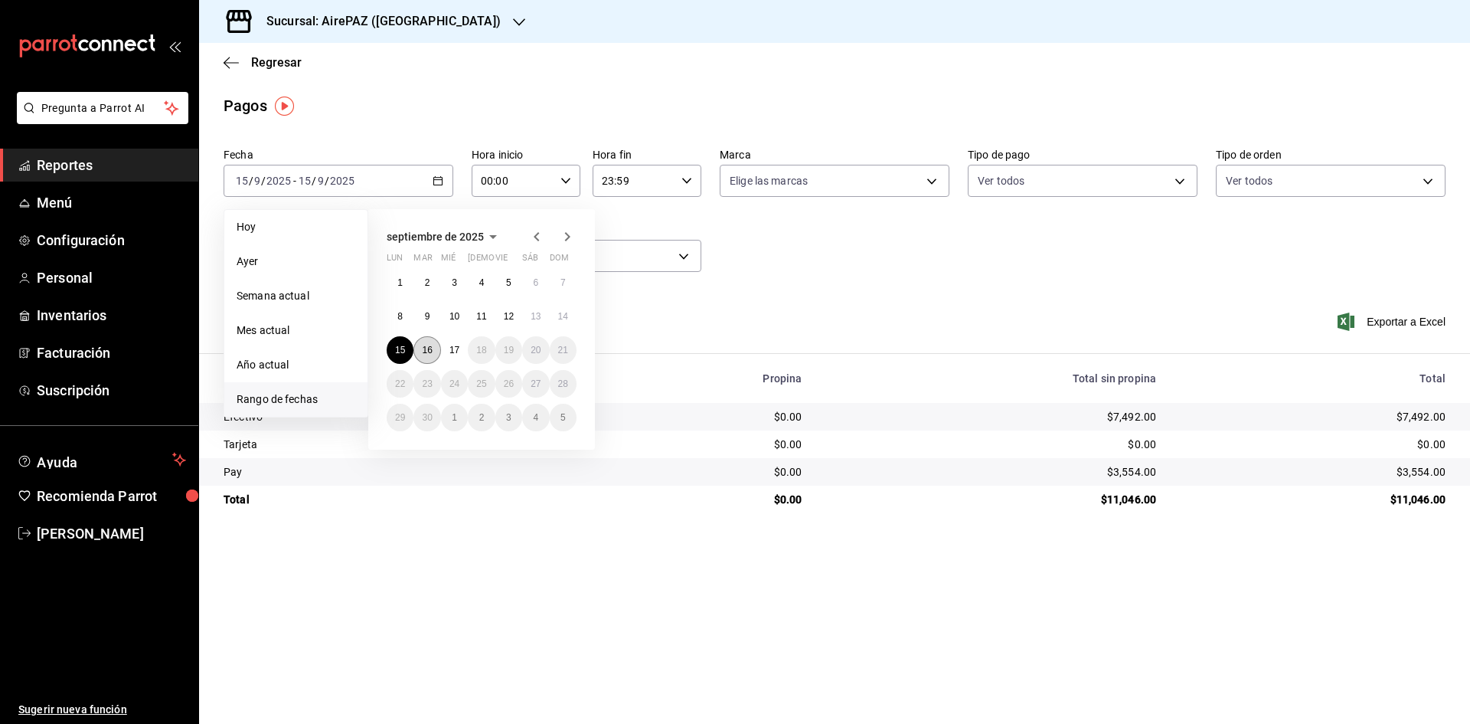
click at [431, 356] on button "16" at bounding box center [426, 350] width 27 height 28
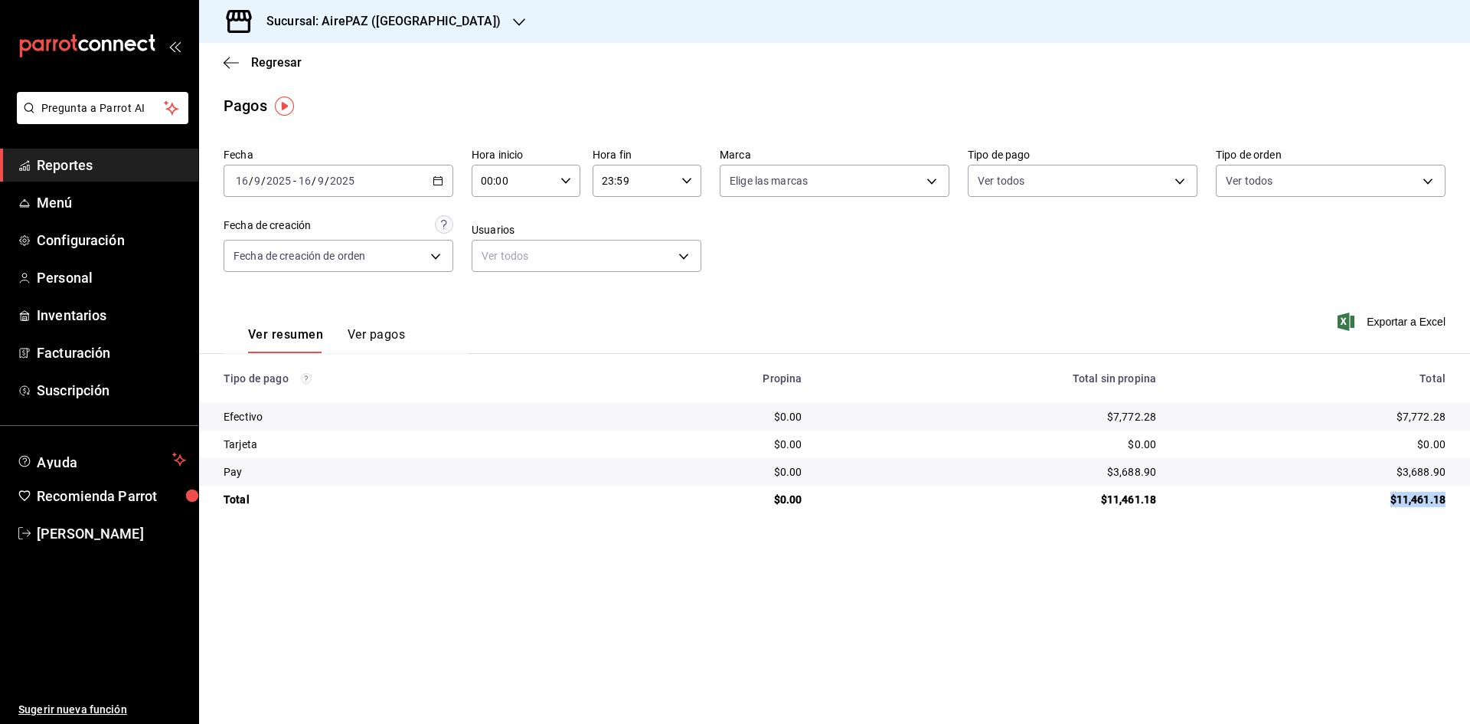
drag, startPoint x: 1383, startPoint y: 496, endPoint x: 1461, endPoint y: 509, distance: 79.2
click at [1461, 509] on td "$11,461.18" at bounding box center [1319, 499] width 302 height 28
drag, startPoint x: 1396, startPoint y: 413, endPoint x: 1453, endPoint y: 423, distance: 58.4
click at [1453, 423] on td "$7,772.28" at bounding box center [1319, 417] width 302 height 28
drag, startPoint x: 1387, startPoint y: 466, endPoint x: 1455, endPoint y: 466, distance: 67.4
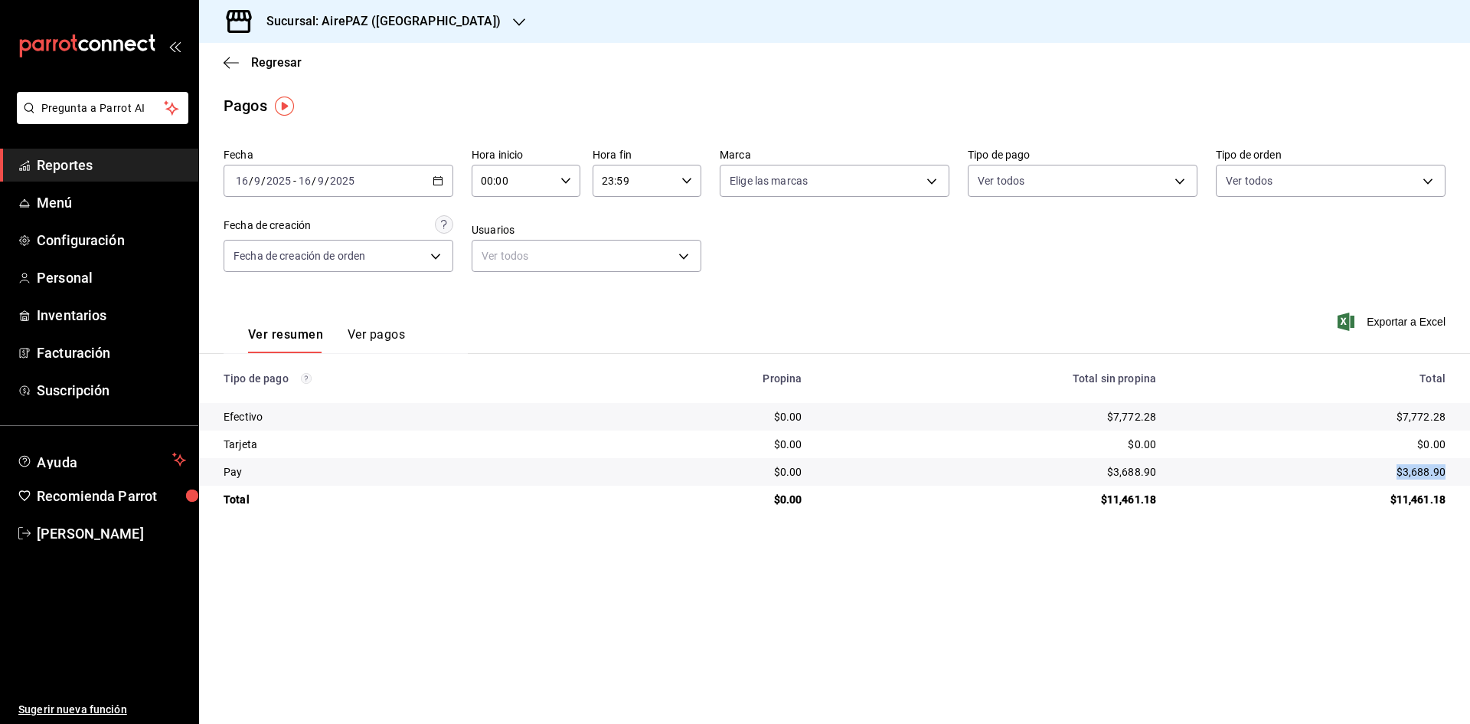
click at [1455, 466] on td "$3,688.90" at bounding box center [1319, 472] width 302 height 28
click at [287, 63] on span "Regresar" at bounding box center [276, 62] width 51 height 15
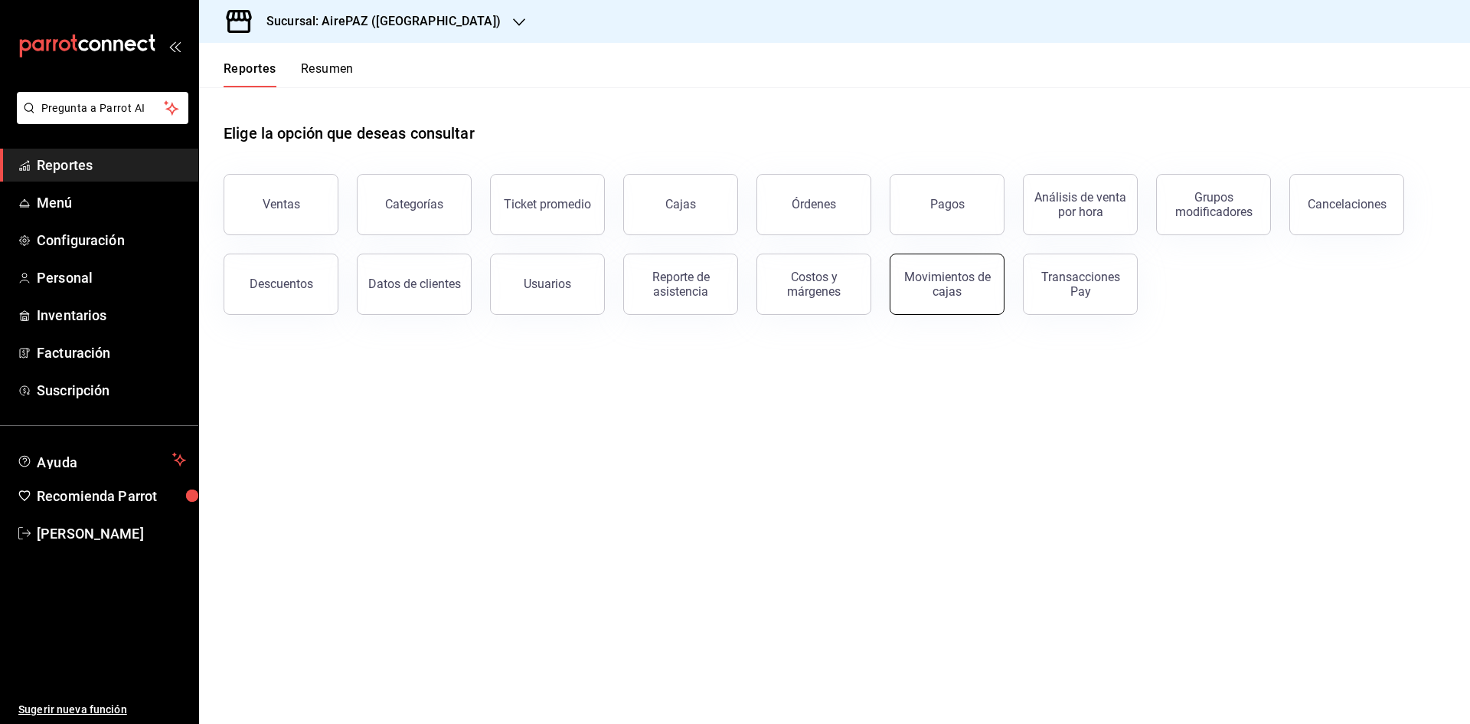
click at [905, 286] on div "Movimientos de cajas" at bounding box center [947, 284] width 95 height 29
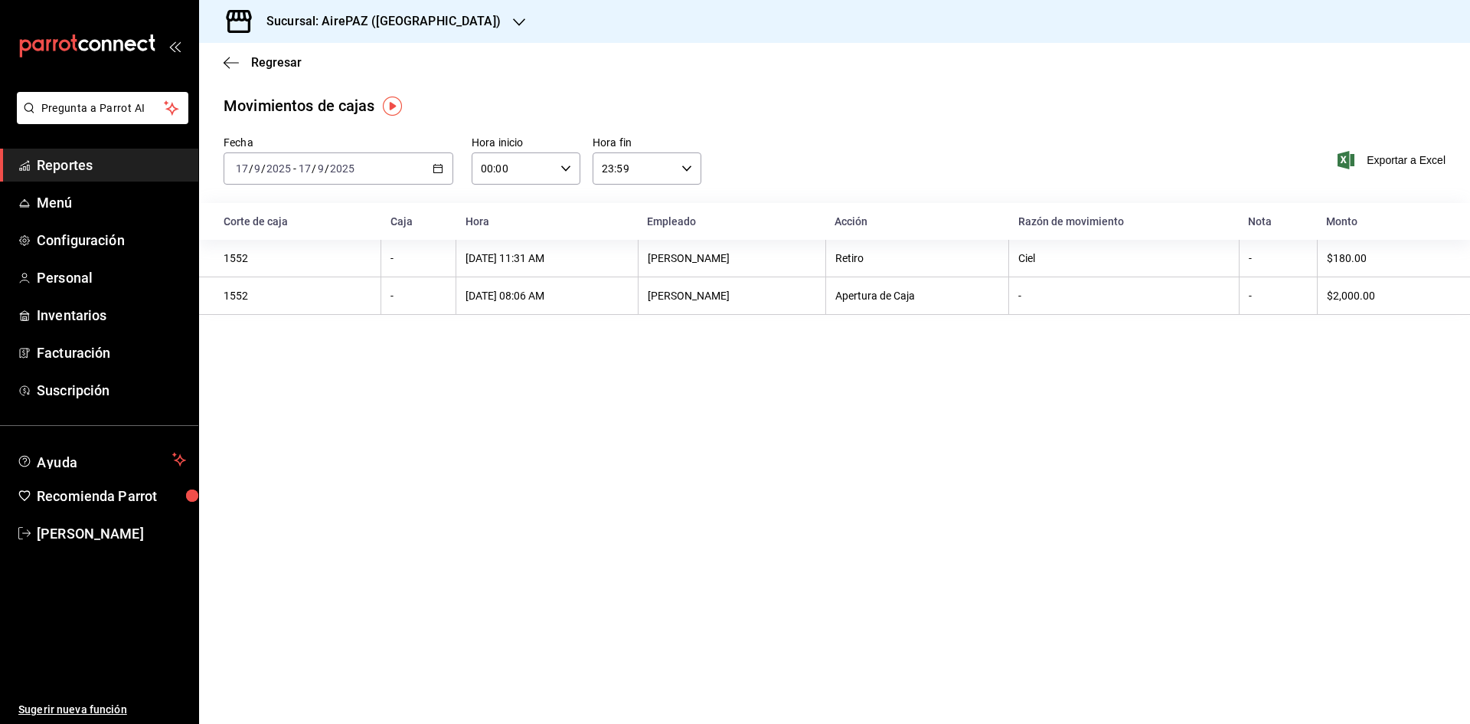
click at [436, 168] on icon "button" at bounding box center [438, 168] width 11 height 11
click at [242, 392] on span "Rango de fechas" at bounding box center [296, 387] width 119 height 16
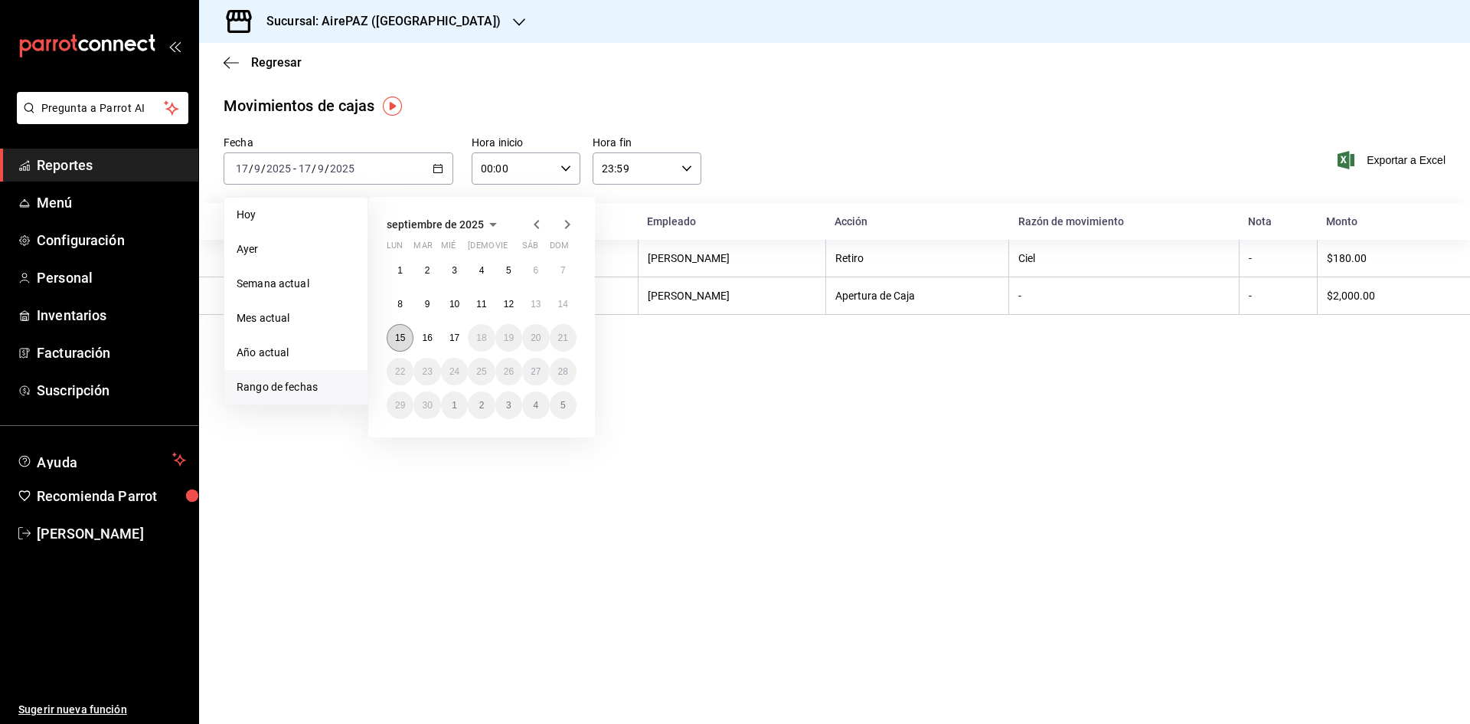
click at [398, 331] on button "15" at bounding box center [400, 338] width 27 height 28
click at [400, 332] on button "15" at bounding box center [400, 338] width 27 height 28
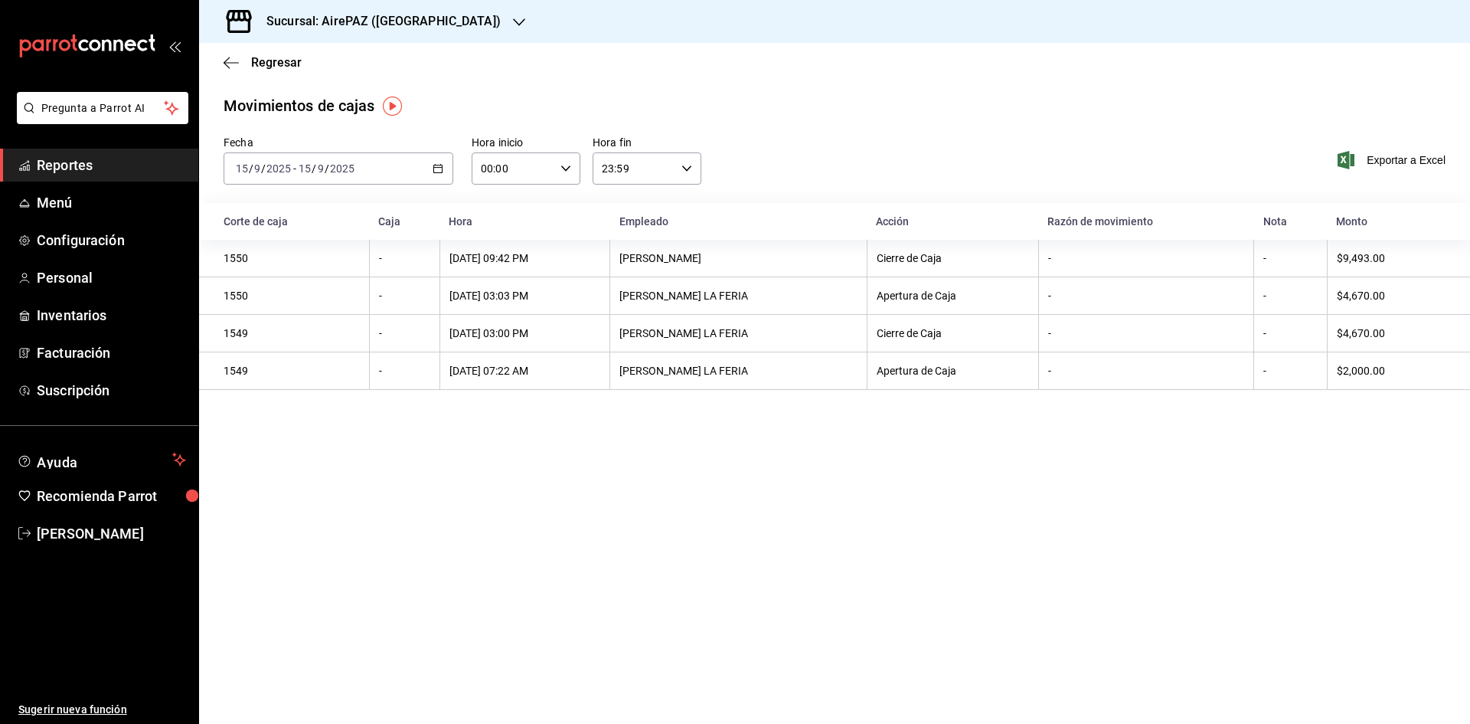
click at [438, 165] on \(Stroke\) "button" at bounding box center [437, 169] width 9 height 8
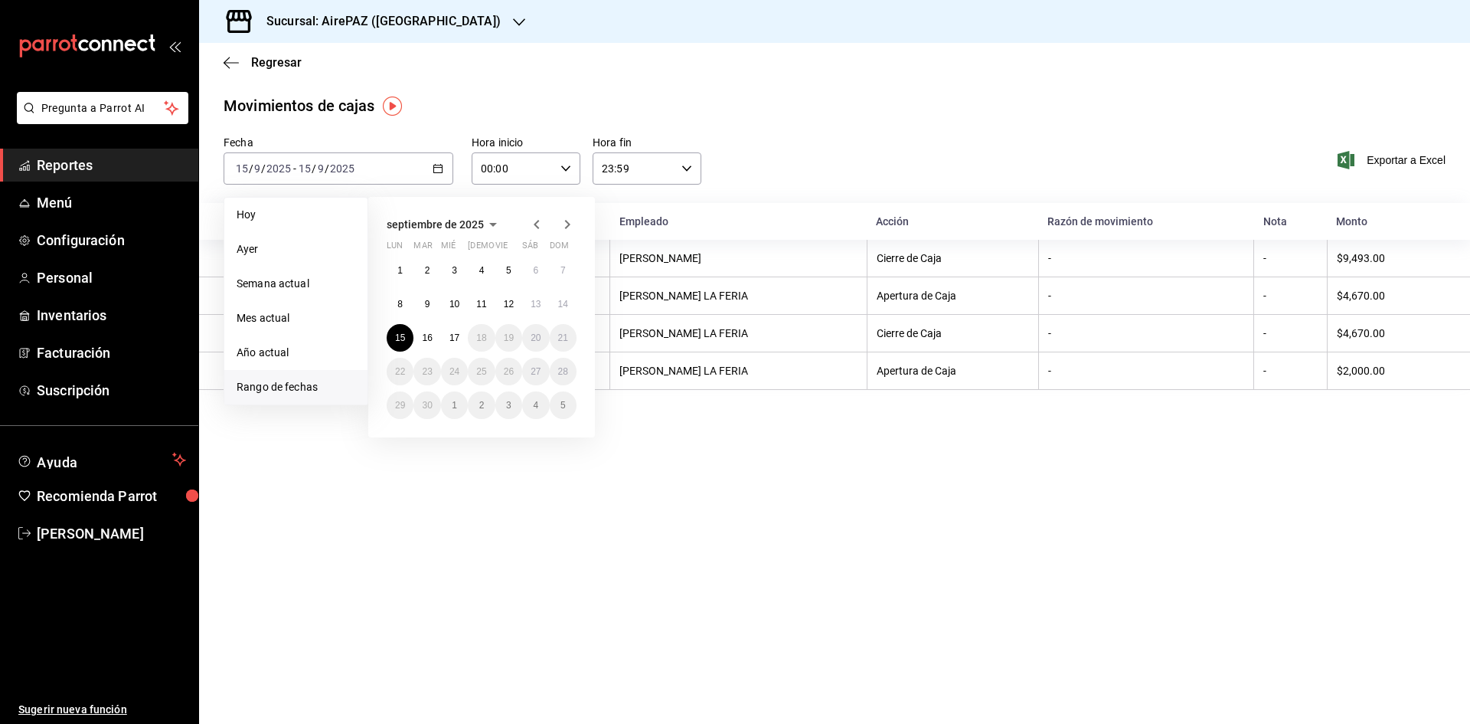
click at [513, 14] on div at bounding box center [519, 22] width 12 height 16
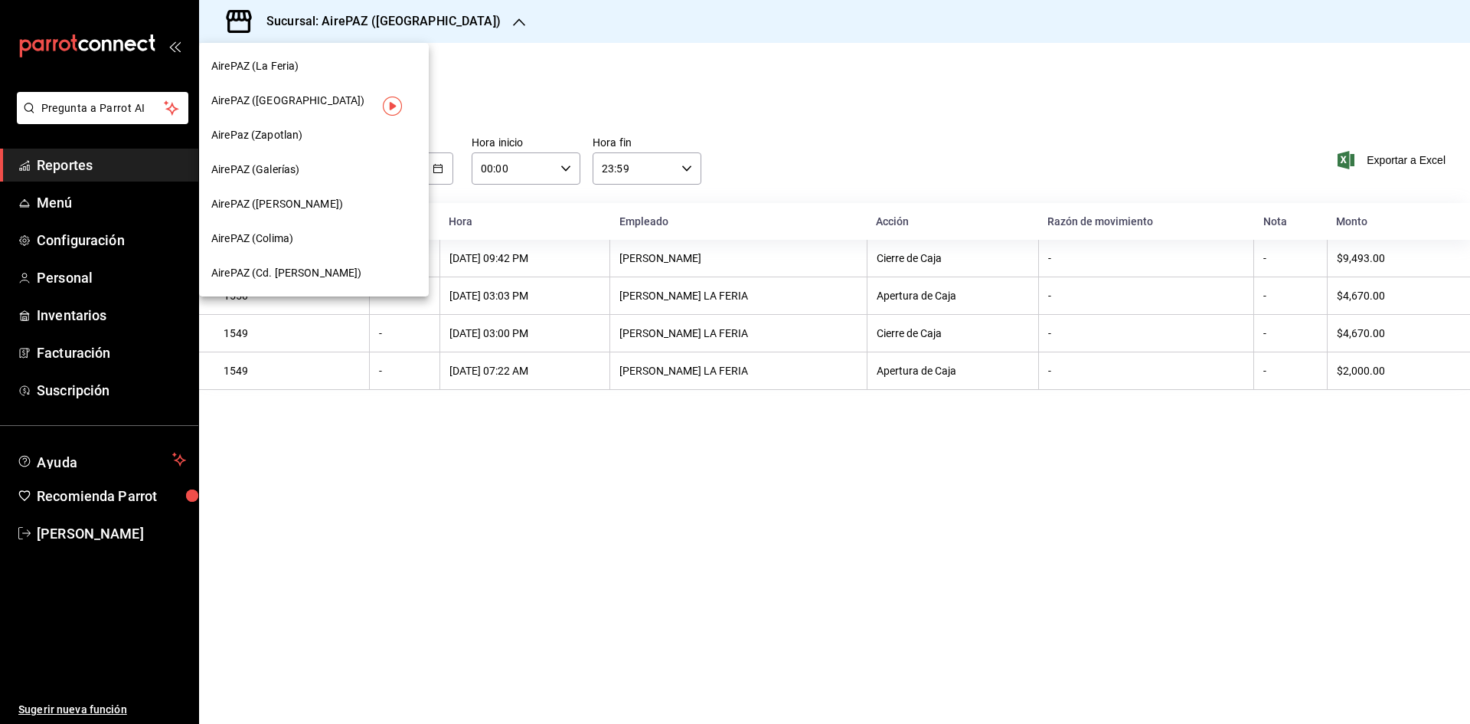
click at [330, 271] on div "AirePAZ (Cd. Guzmán)" at bounding box center [313, 273] width 205 height 16
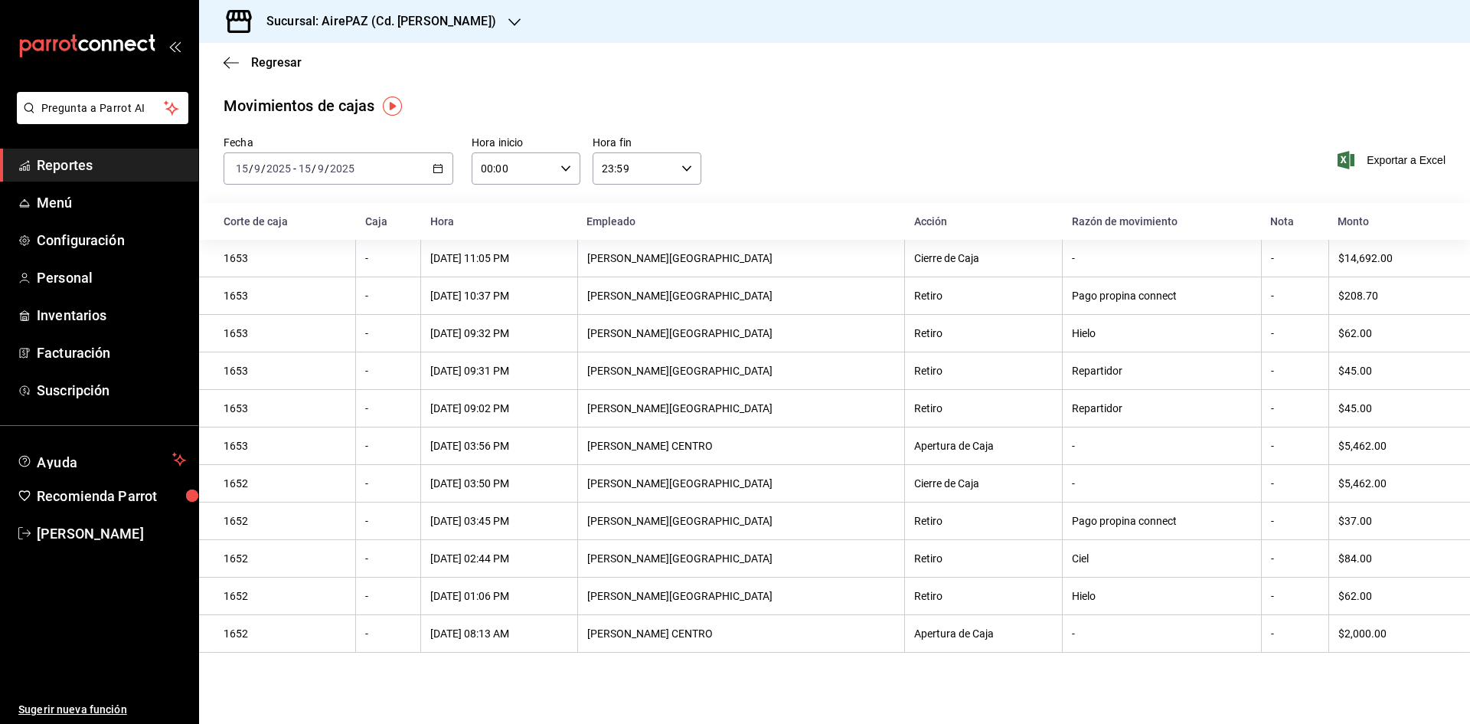
click at [437, 165] on icon "button" at bounding box center [438, 168] width 11 height 11
click at [315, 397] on li "Rango de fechas" at bounding box center [295, 387] width 143 height 34
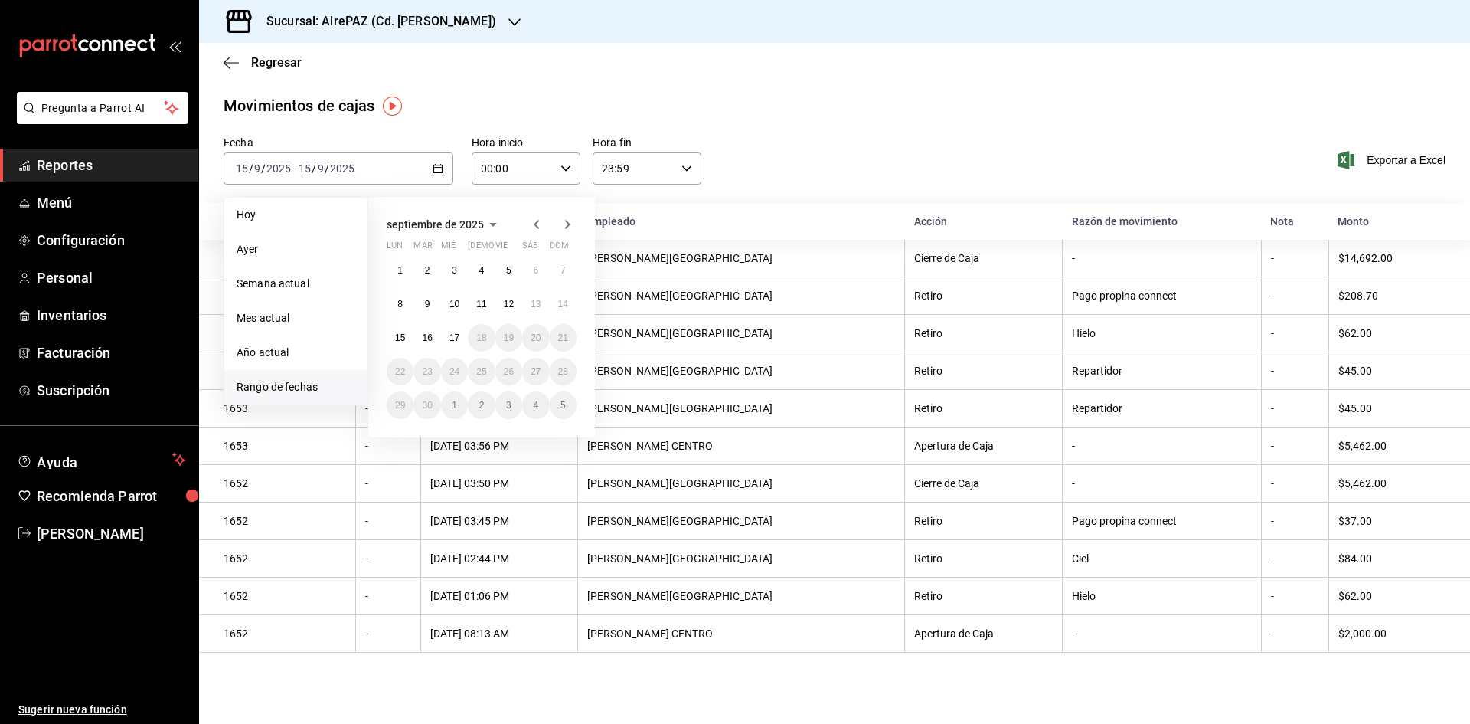
click at [440, 344] on div "1 2 3 4 5 6 7 8 9 10 11 12 13 14 15 16 17 18 19 20 21 22 23 24 25 26 27 28 29 3…" at bounding box center [482, 338] width 190 height 162
click at [429, 339] on abbr "16" at bounding box center [427, 337] width 10 height 11
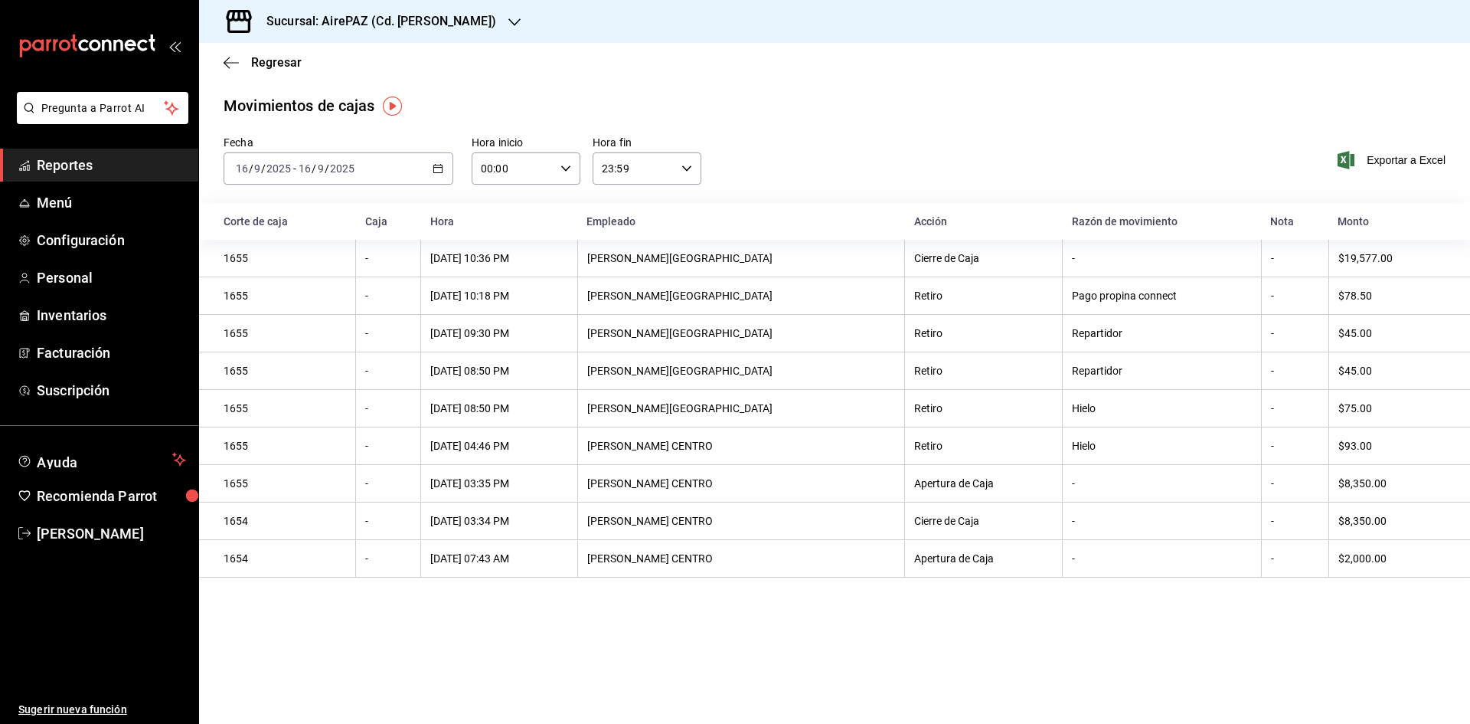
click at [508, 20] on icon "button" at bounding box center [514, 22] width 12 height 12
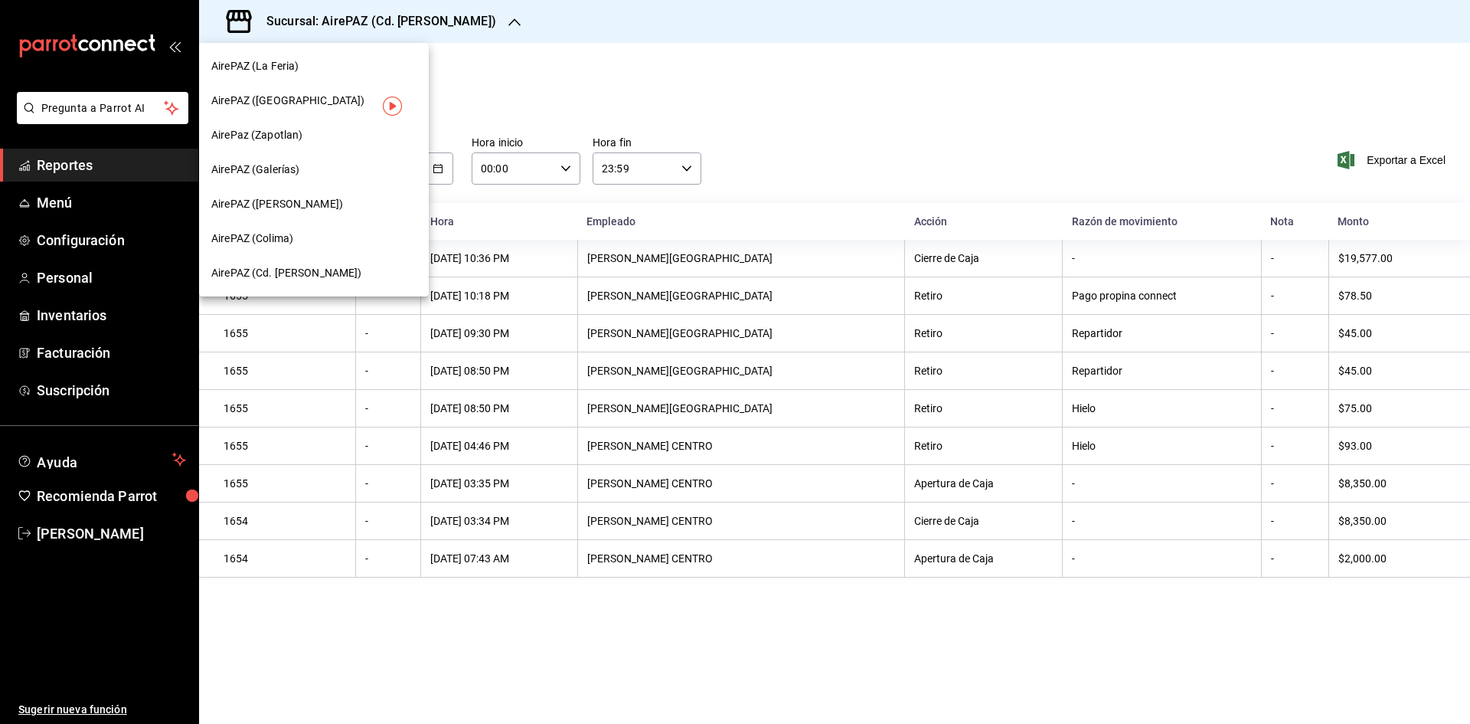
click at [279, 130] on span "AirePaz (Zapotlan)" at bounding box center [256, 135] width 91 height 16
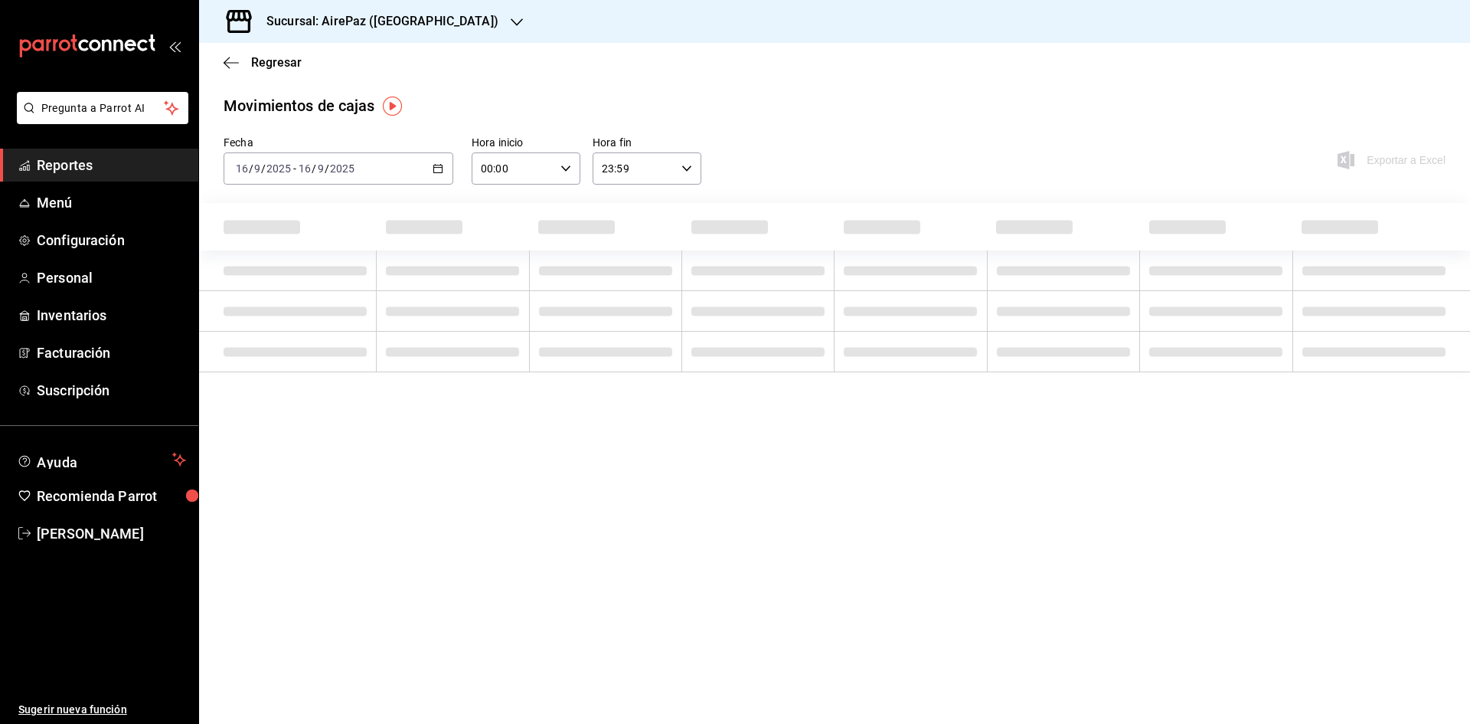
click at [436, 167] on icon "button" at bounding box center [438, 168] width 11 height 11
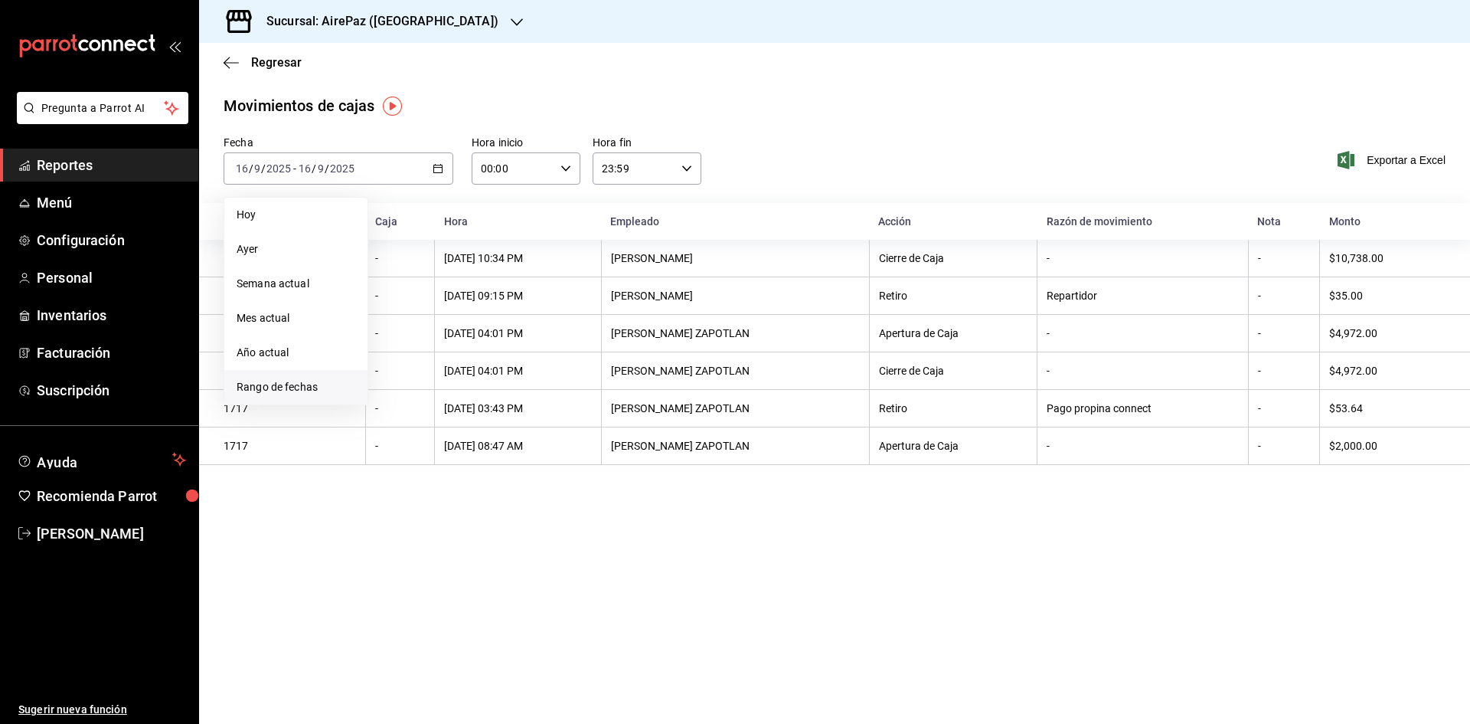
click at [276, 378] on li "Rango de fechas" at bounding box center [295, 387] width 143 height 34
click at [410, 338] on button "15" at bounding box center [400, 338] width 27 height 28
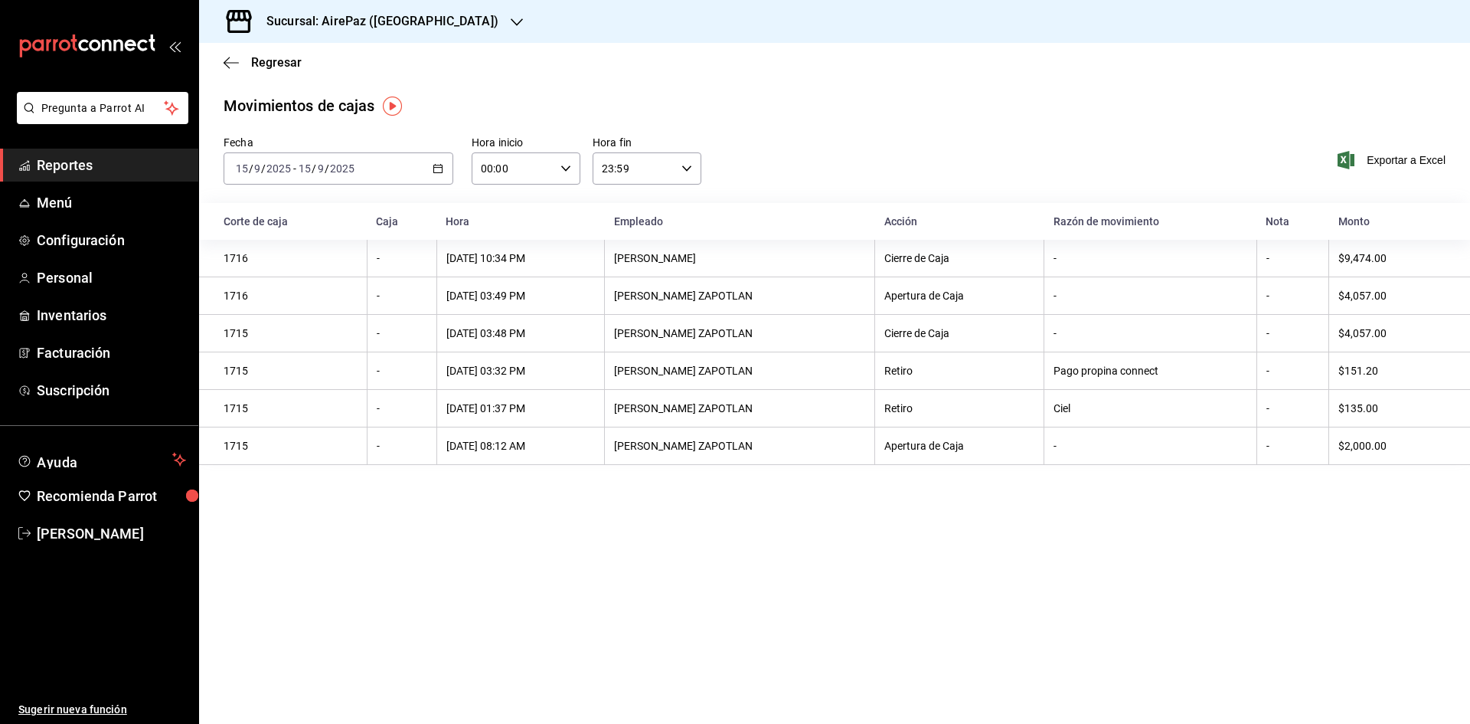
click at [443, 159] on div "2025-09-15 15 / 9 / 2025 - 2025-09-15 15 / 9 / 2025" at bounding box center [339, 168] width 230 height 32
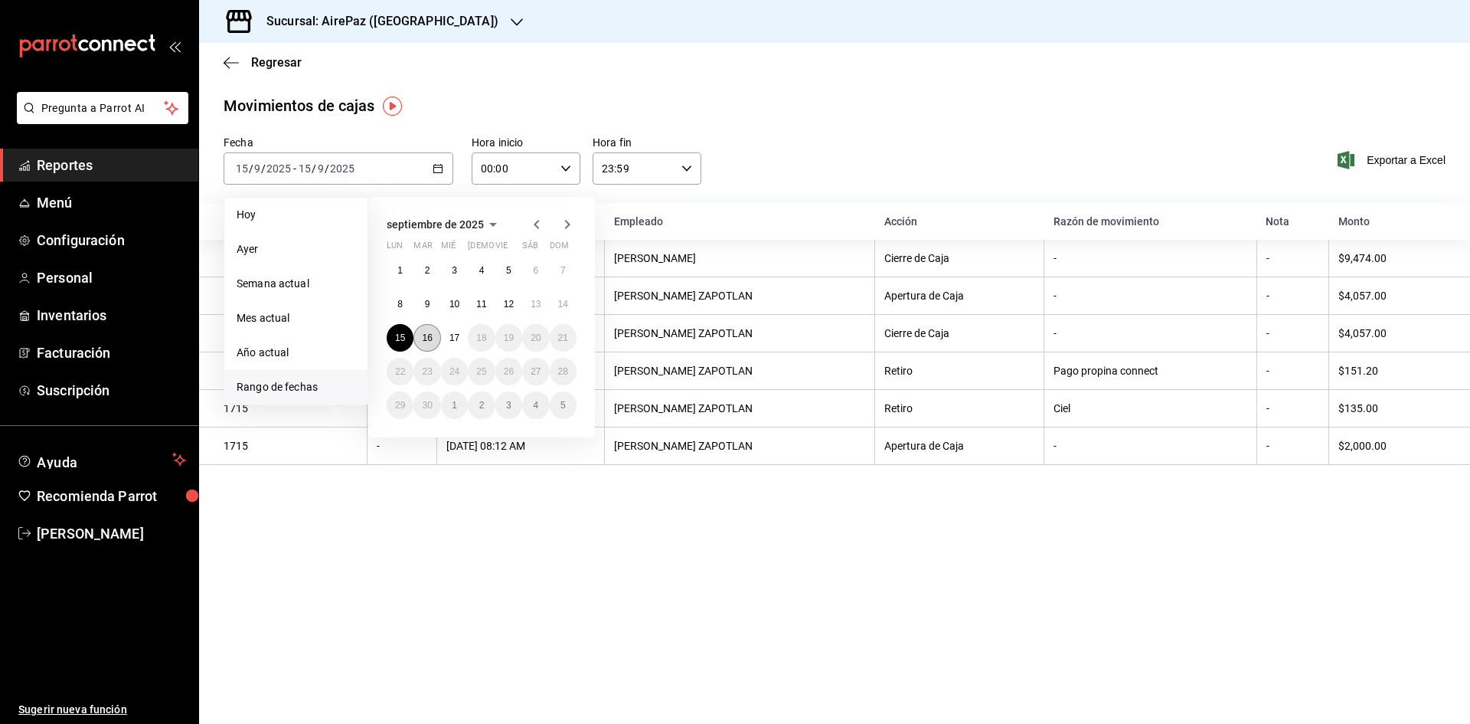
click at [434, 338] on button "16" at bounding box center [426, 338] width 27 height 28
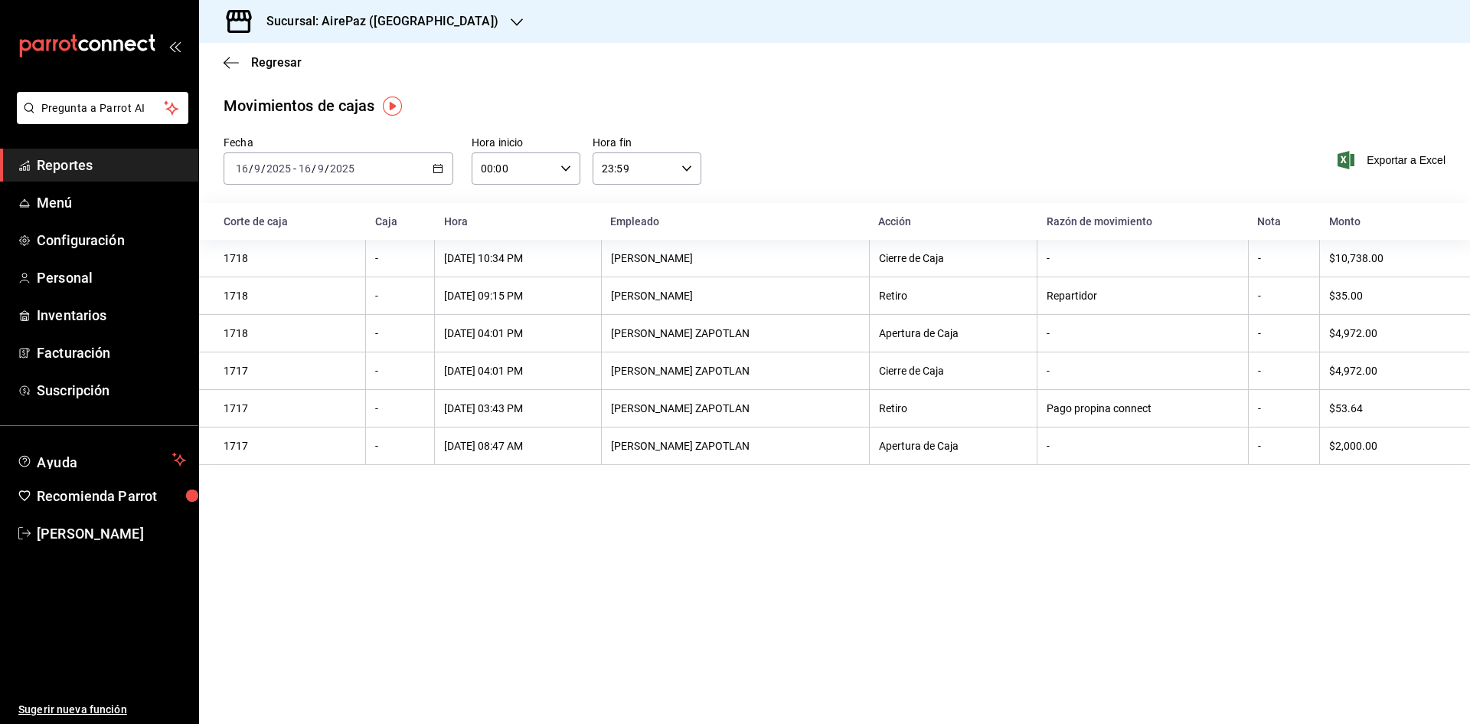
click at [511, 16] on icon "button" at bounding box center [517, 22] width 12 height 12
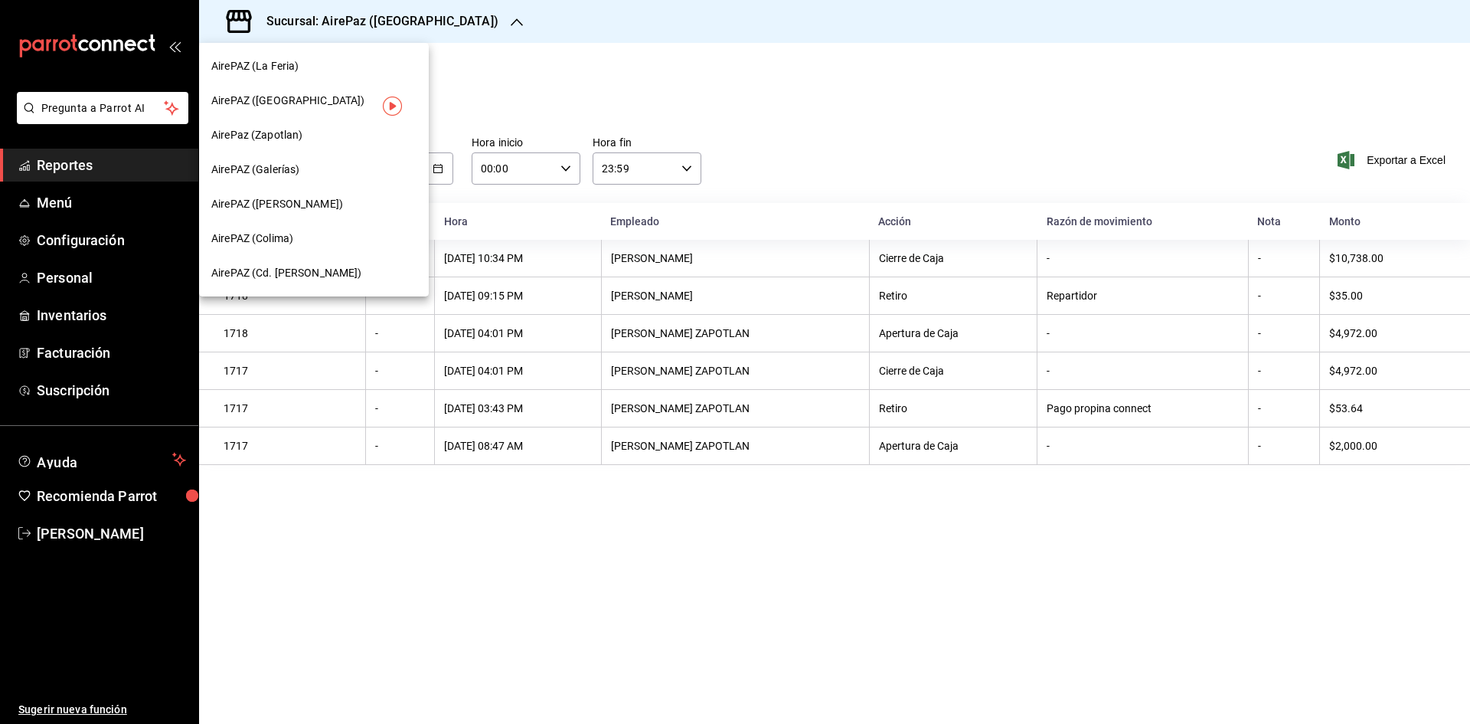
click at [287, 63] on span "AirePAZ (La Feria)" at bounding box center [254, 66] width 87 height 16
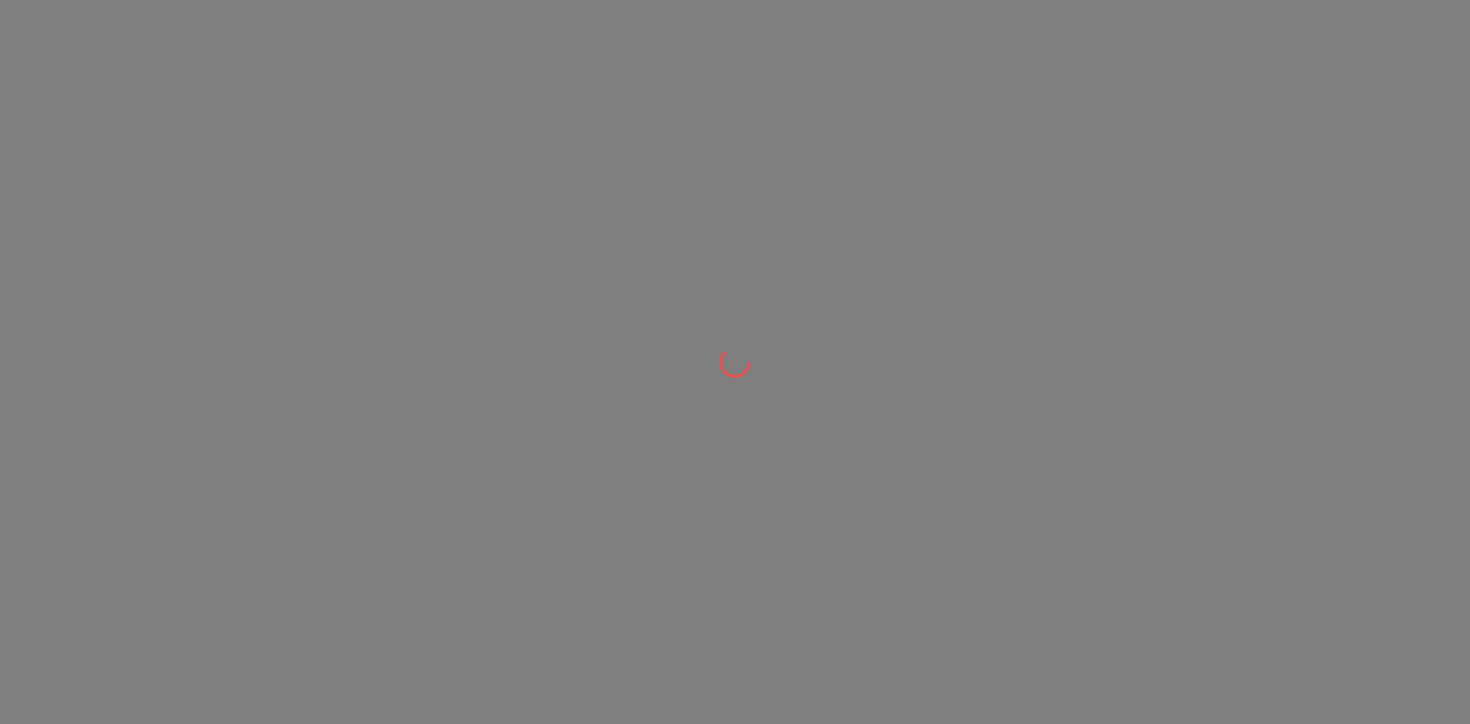
click at [287, 63] on div at bounding box center [735, 362] width 1470 height 724
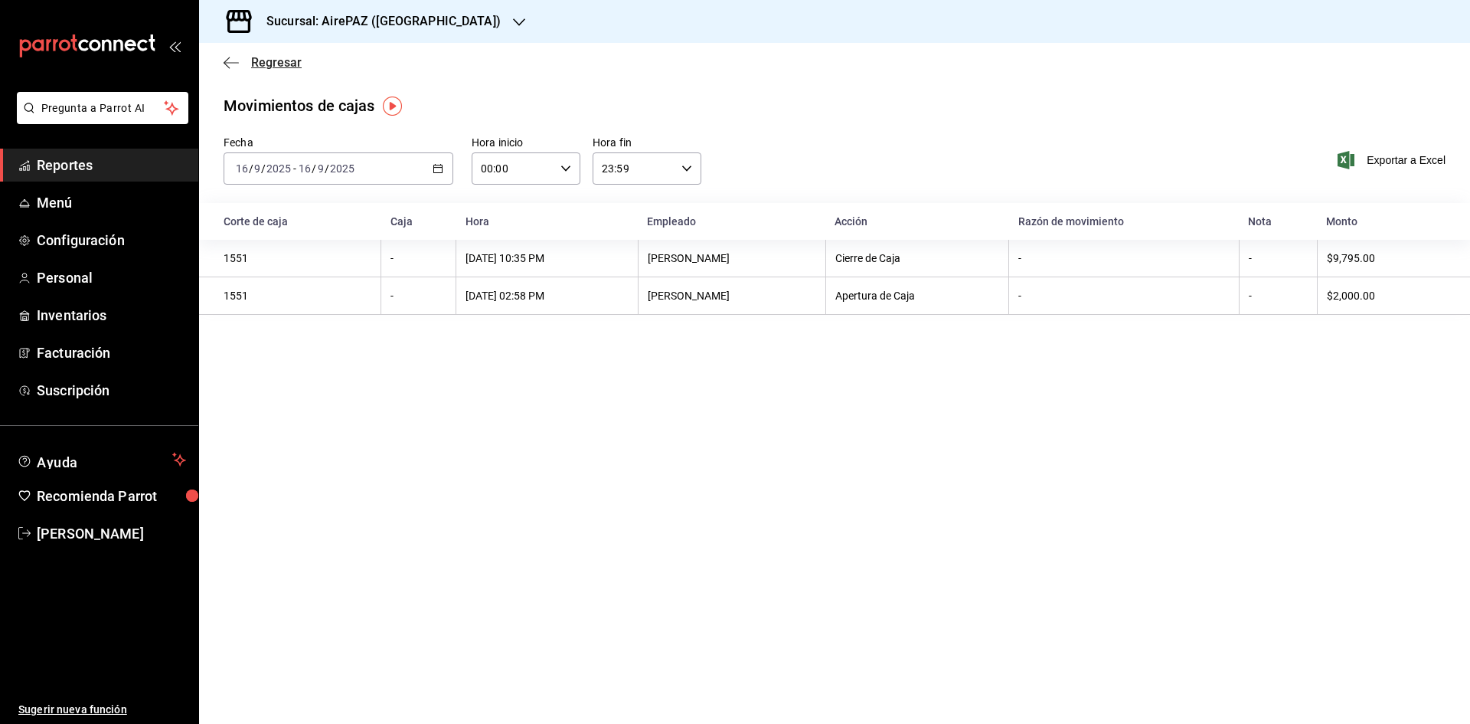
click at [277, 67] on span "Regresar" at bounding box center [276, 62] width 51 height 15
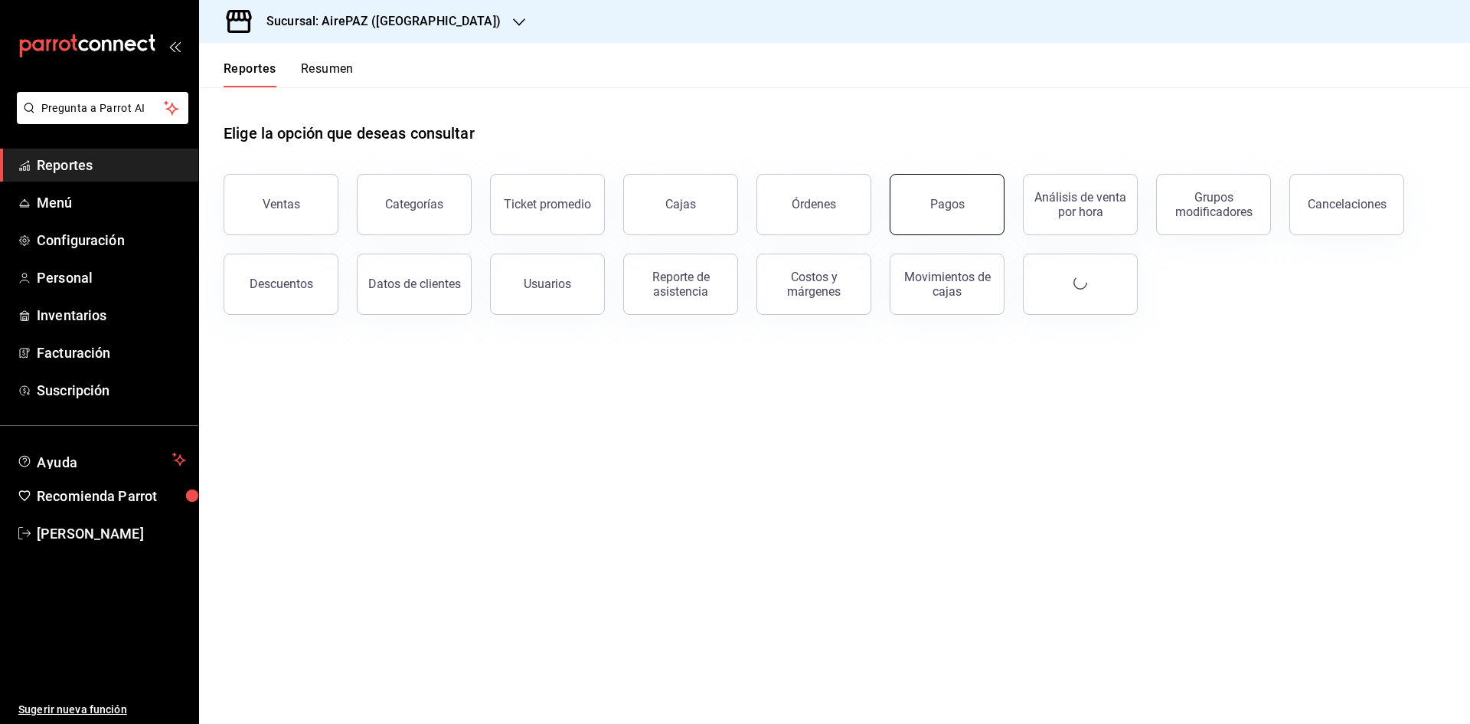
click at [978, 202] on button "Pagos" at bounding box center [947, 204] width 115 height 61
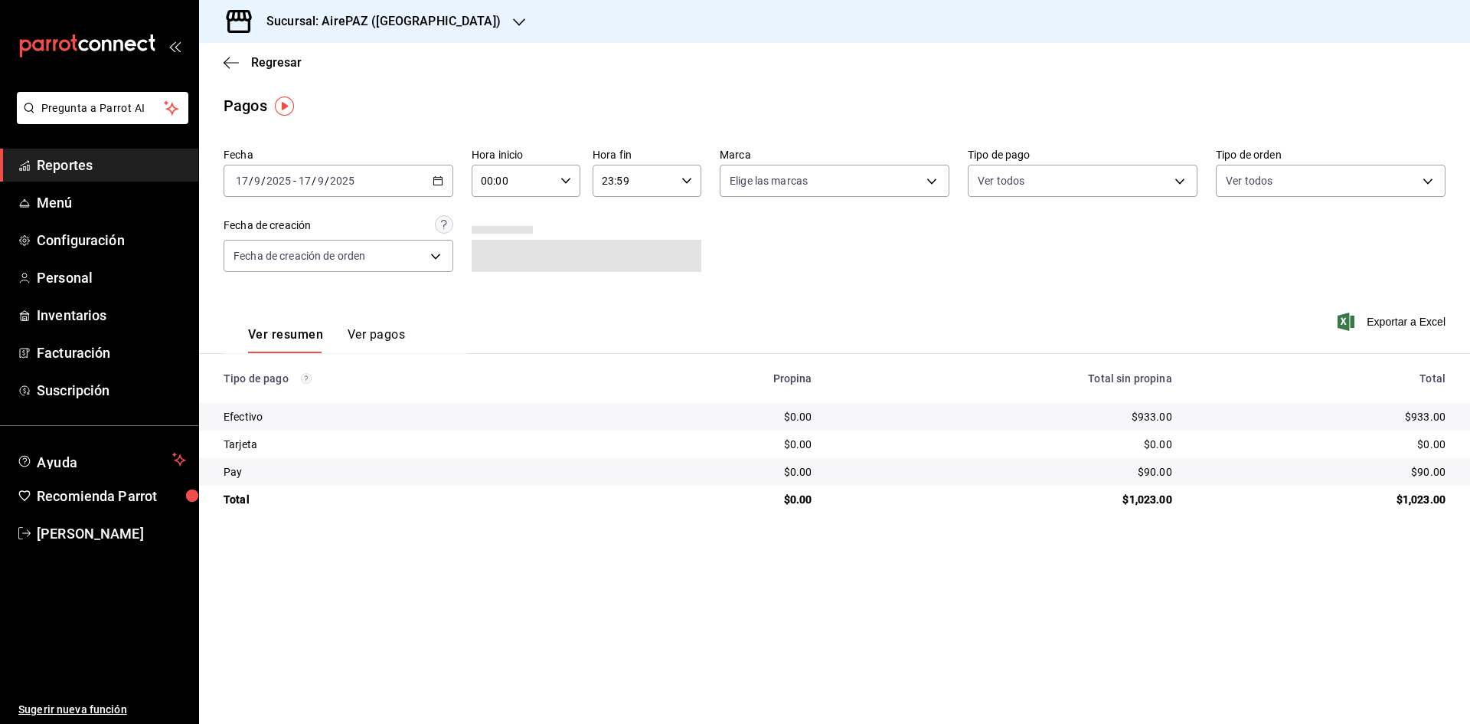
click at [434, 175] on div "2025-09-17 17 / 9 / 2025 - 2025-09-17 17 / 9 / 2025" at bounding box center [339, 181] width 230 height 32
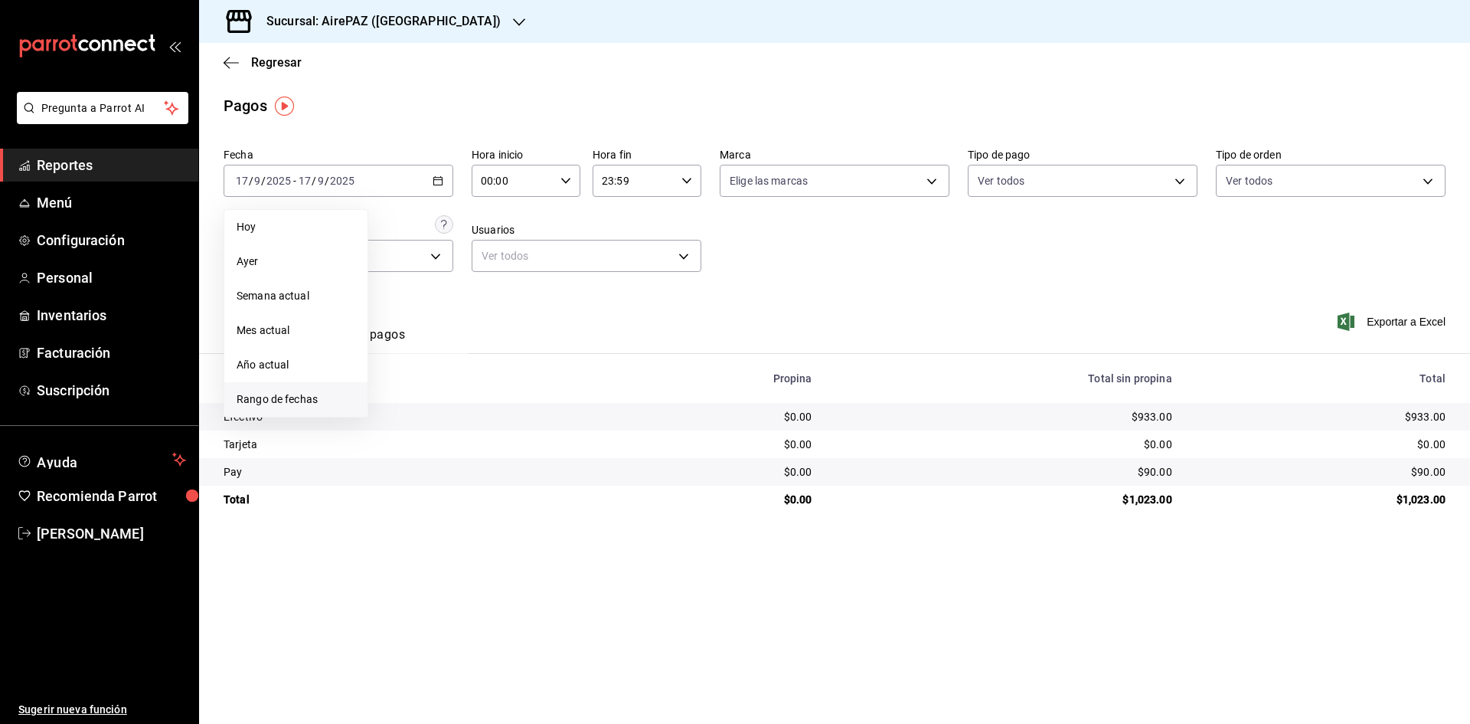
click at [273, 401] on span "Rango de fechas" at bounding box center [296, 399] width 119 height 16
click at [414, 346] on button "16" at bounding box center [426, 350] width 27 height 28
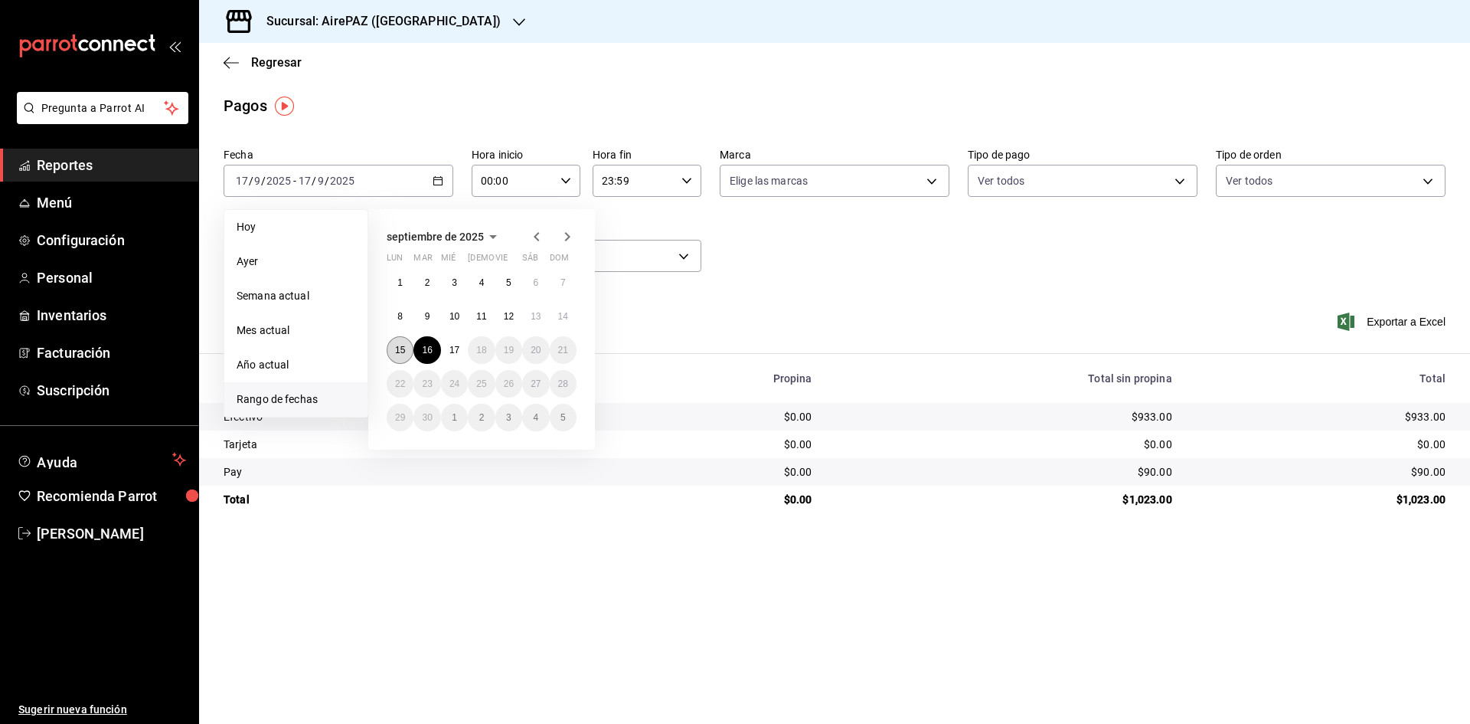
click at [399, 349] on abbr "15" at bounding box center [400, 350] width 10 height 11
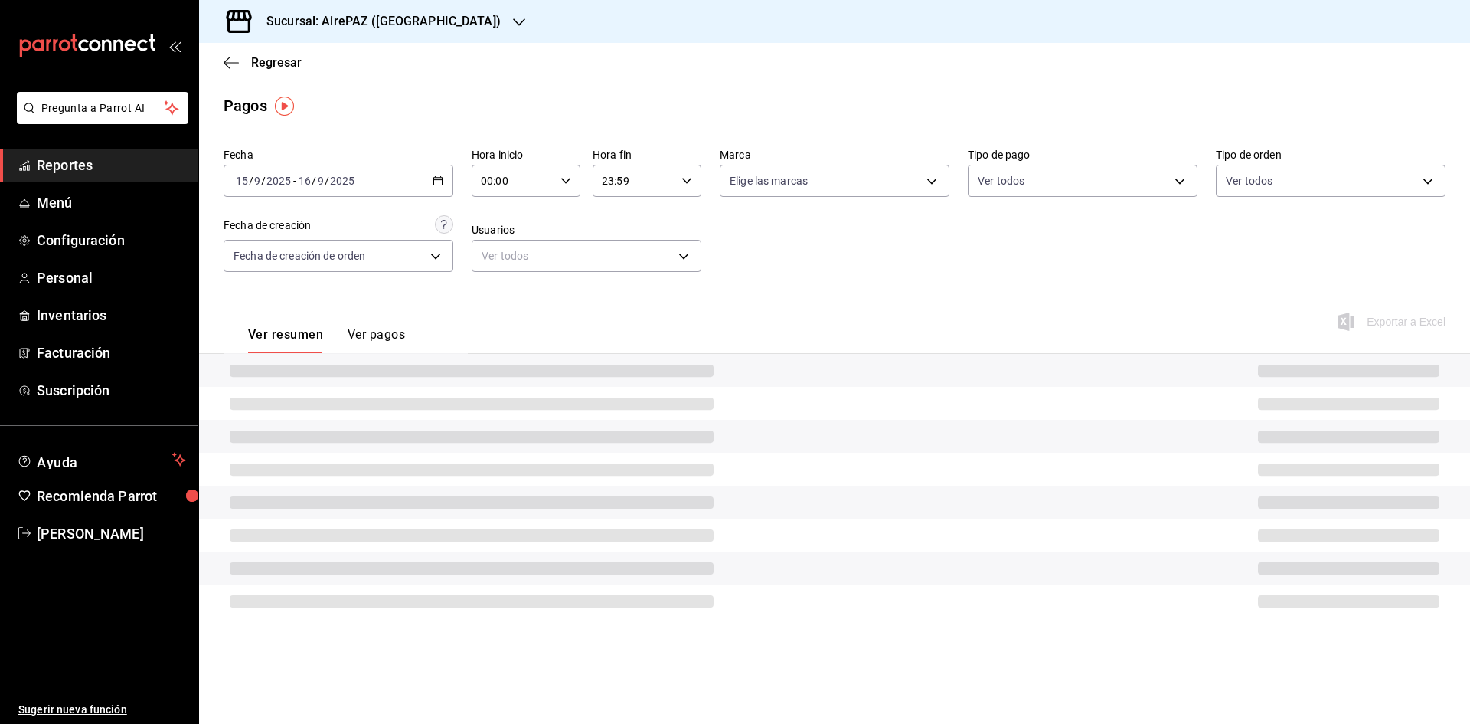
click at [399, 350] on button "Ver pagos" at bounding box center [376, 340] width 57 height 26
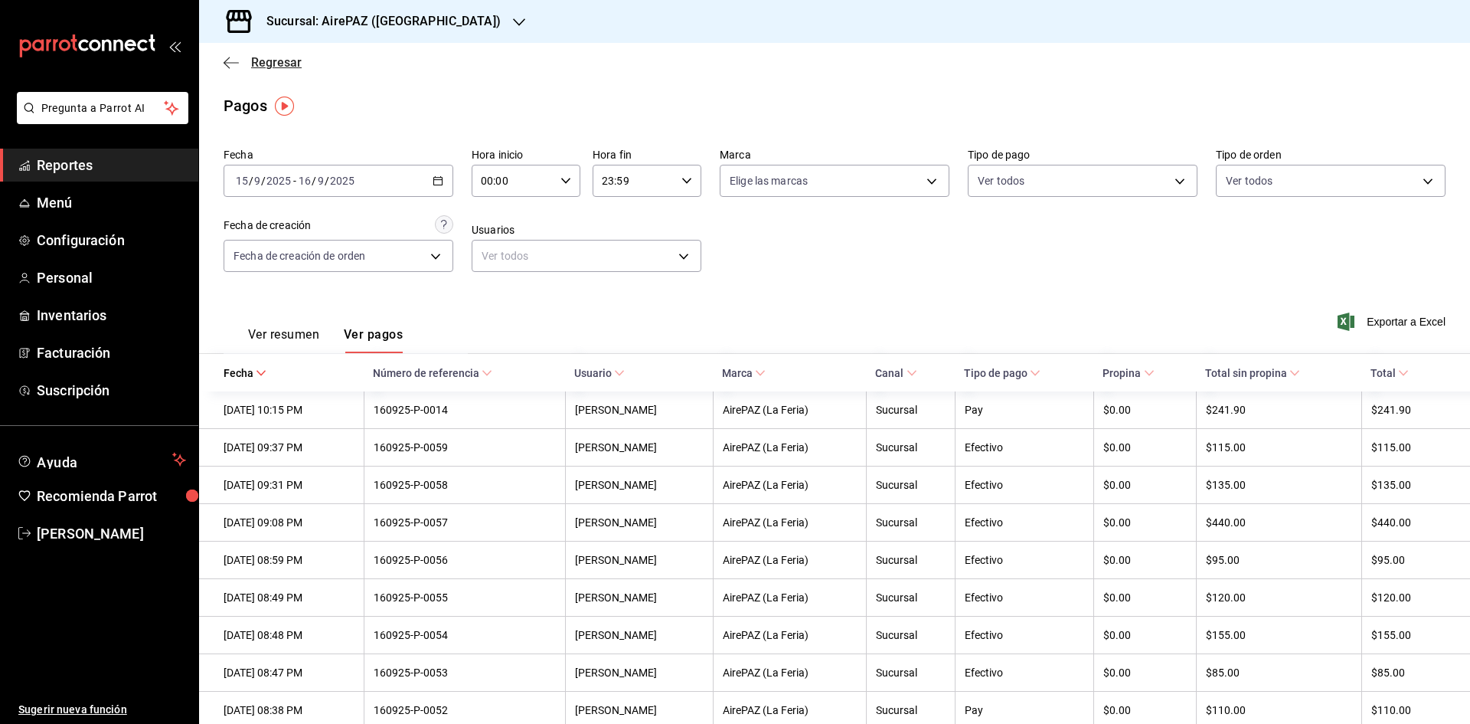
click at [271, 60] on span "Regresar" at bounding box center [276, 62] width 51 height 15
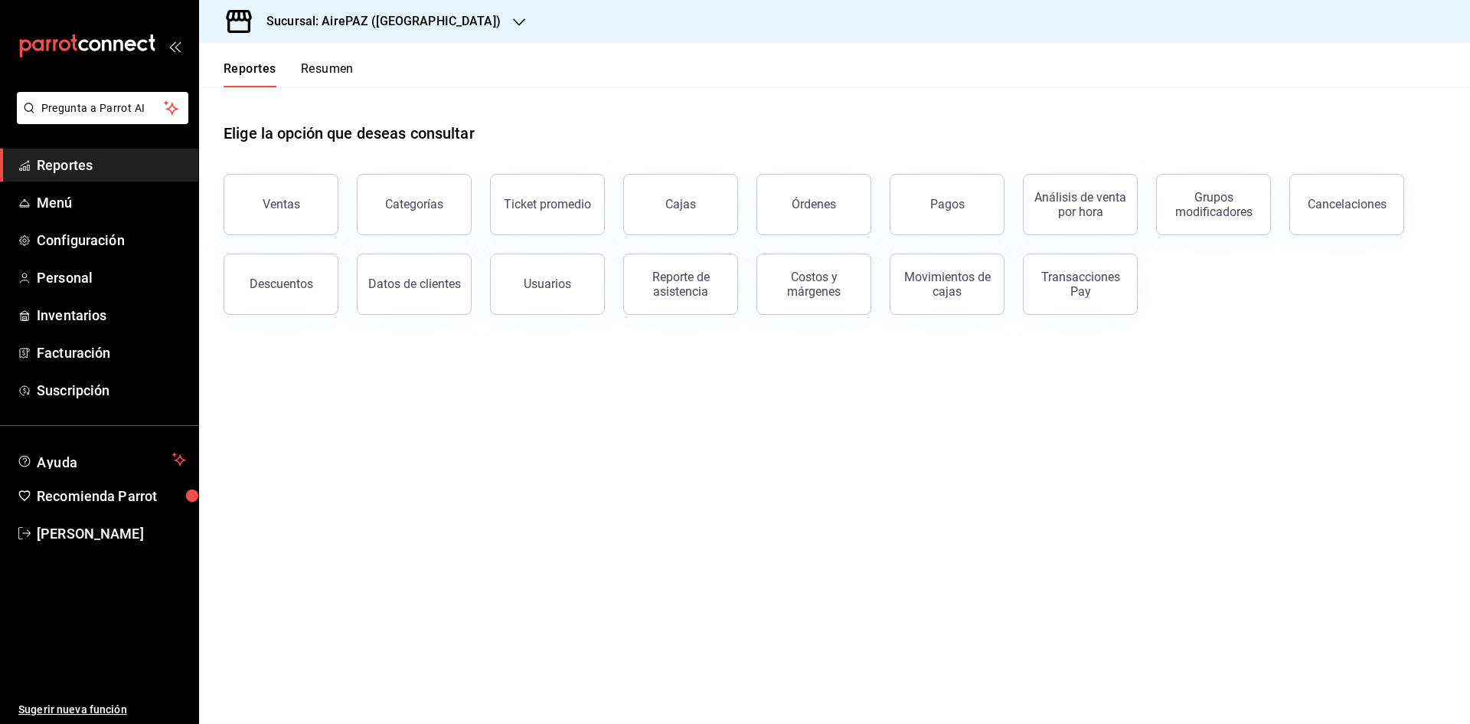
click at [966, 174] on div "Pagos" at bounding box center [937, 195] width 133 height 80
click at [956, 213] on button "Pagos" at bounding box center [947, 204] width 115 height 61
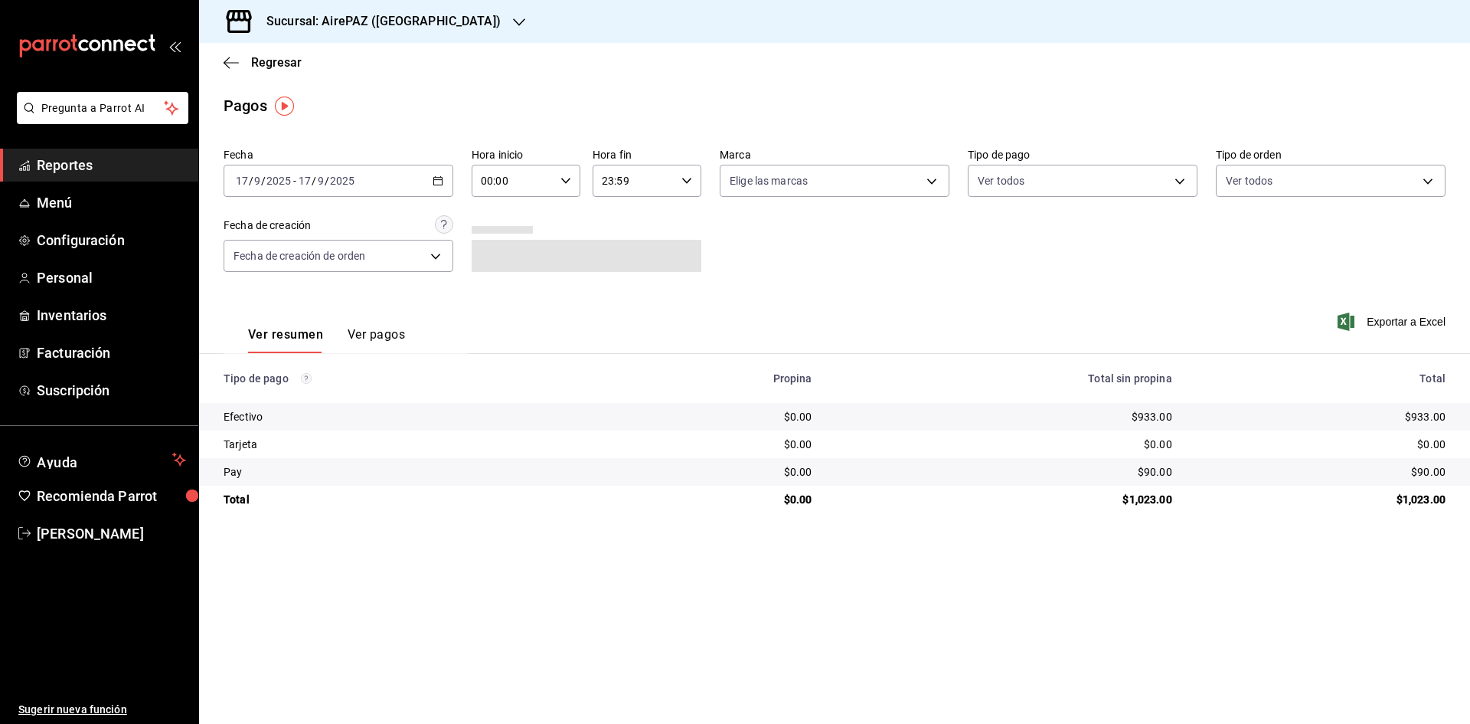
click at [438, 181] on icon "button" at bounding box center [438, 180] width 11 height 11
click at [279, 393] on span "Rango de fechas" at bounding box center [296, 399] width 119 height 16
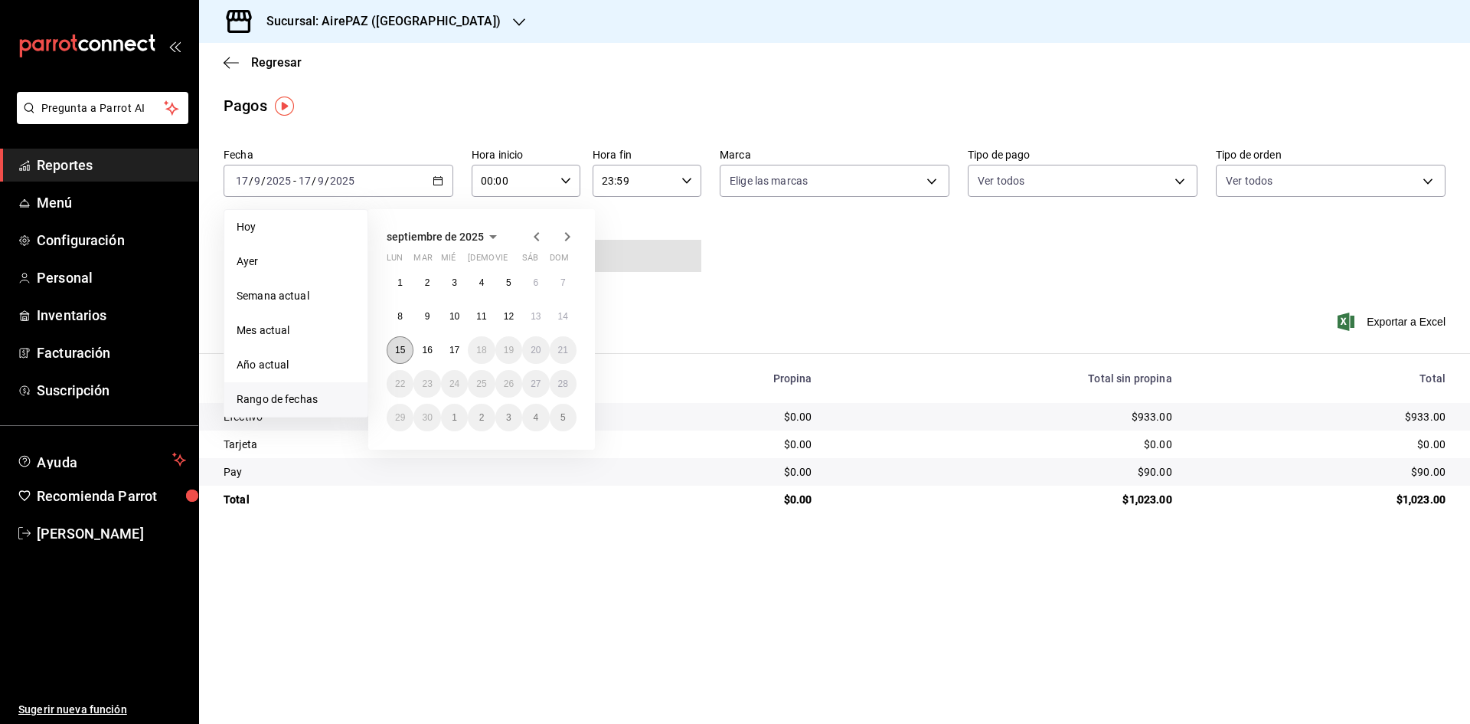
click at [398, 348] on abbr "15" at bounding box center [400, 350] width 10 height 11
